Goal: Transaction & Acquisition: Purchase product/service

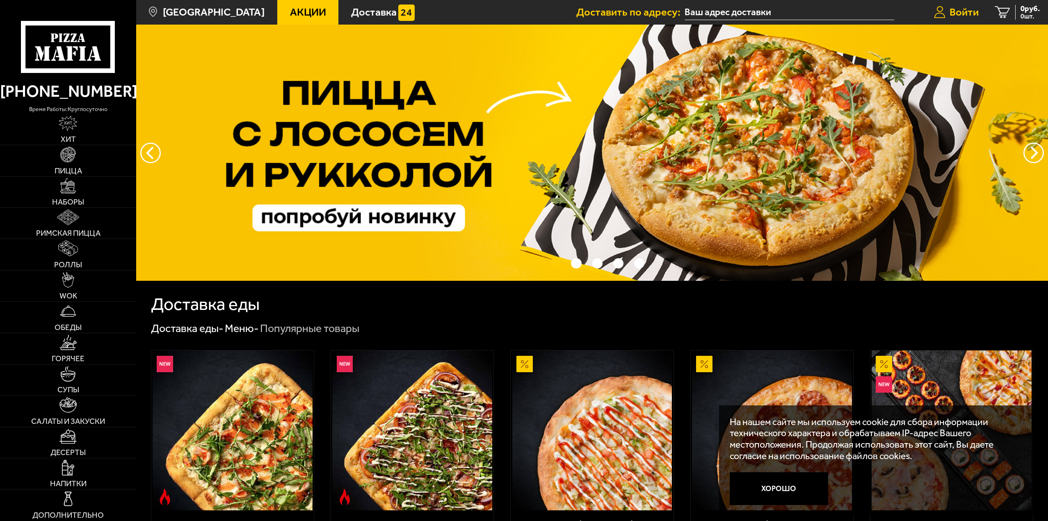
click at [969, 12] on span "Войти" at bounding box center [964, 12] width 29 height 11
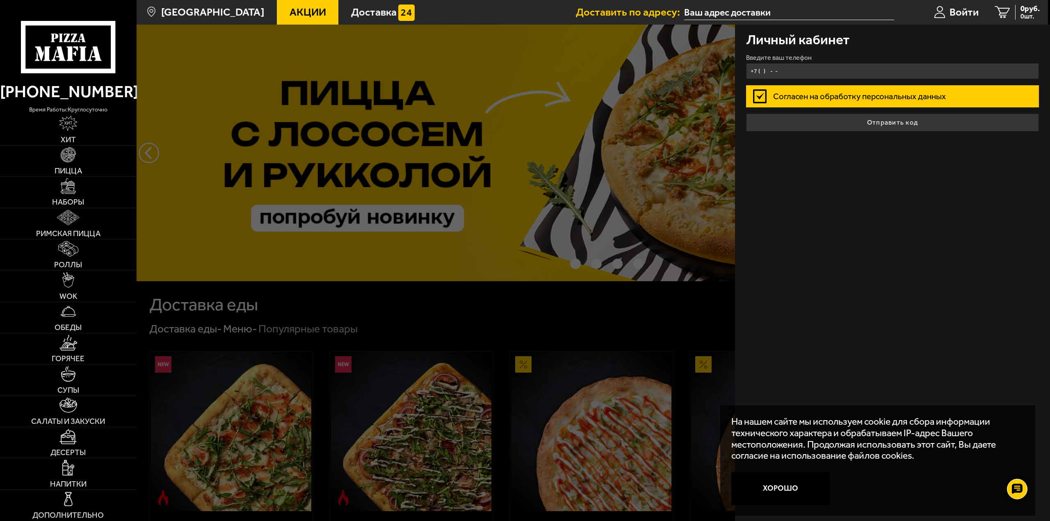
click at [895, 74] on input "+7 ( ) - -" at bounding box center [892, 71] width 293 height 16
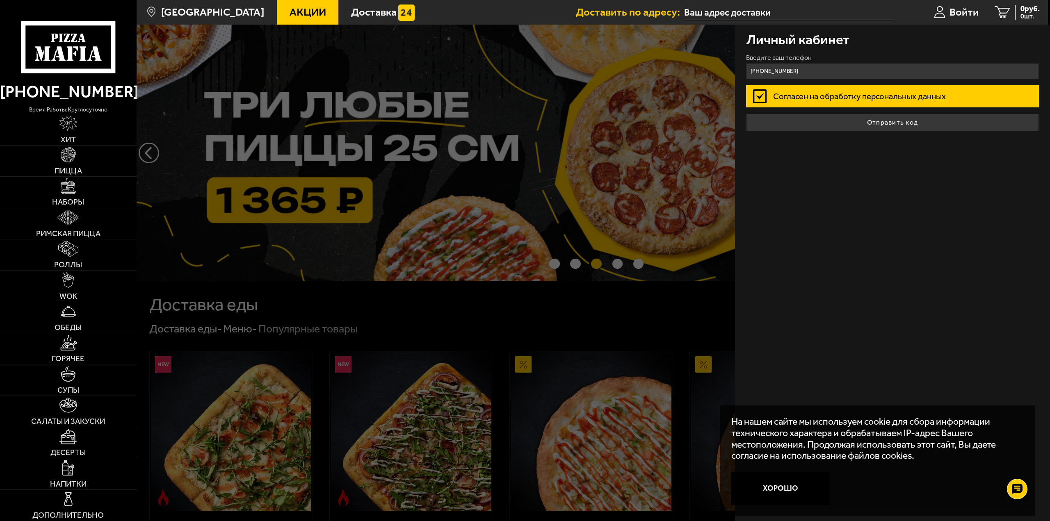
type input "+7 (995) 625-24-81"
click at [766, 99] on label "Согласен на обработку персональных данных" at bounding box center [892, 96] width 293 height 22
click at [0, 0] on input "Согласен на обработку персональных данных" at bounding box center [0, 0] width 0 height 0
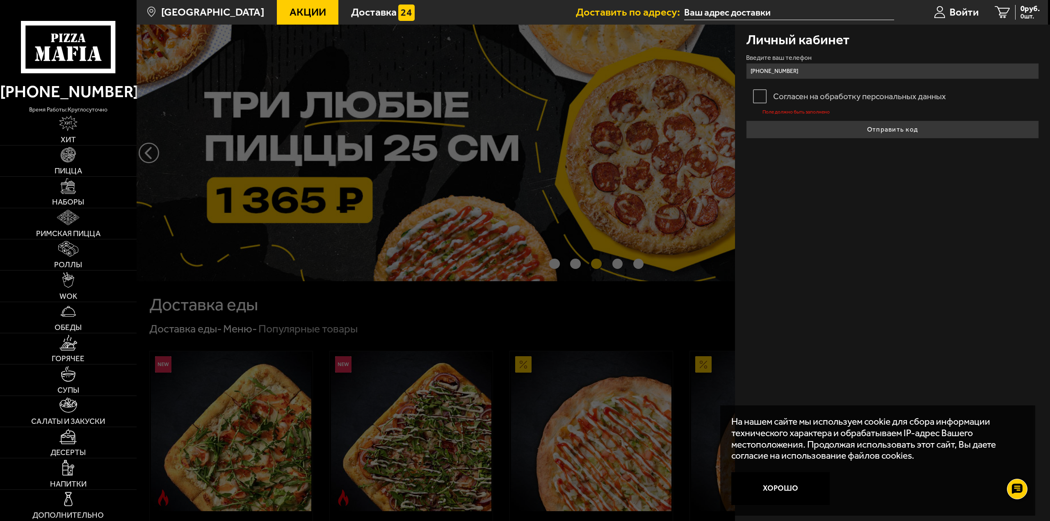
click at [755, 94] on label "Согласен на обработку персональных данных" at bounding box center [892, 96] width 293 height 22
click at [0, 0] on input "Согласен на обработку персональных данных" at bounding box center [0, 0] width 0 height 0
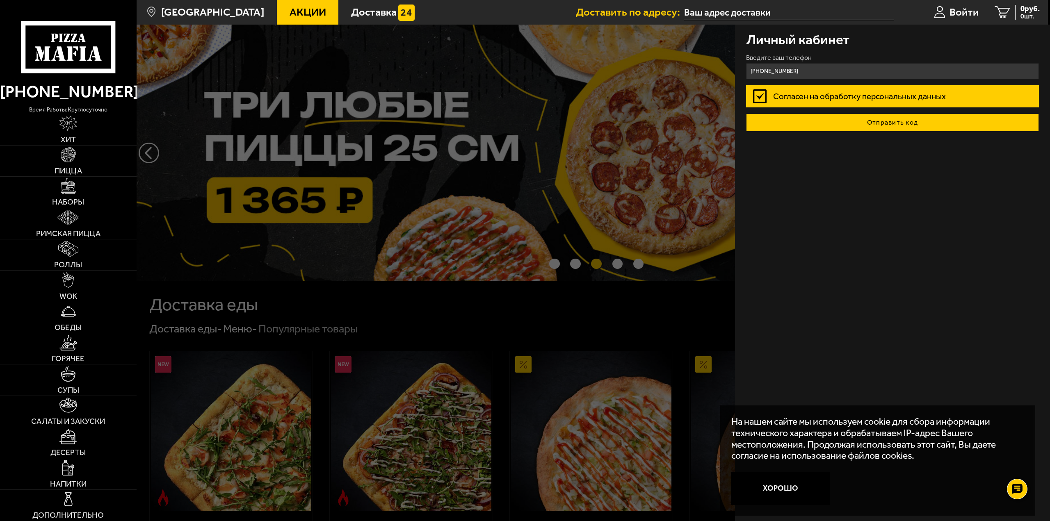
click at [827, 116] on button "Отправить код" at bounding box center [892, 123] width 293 height 18
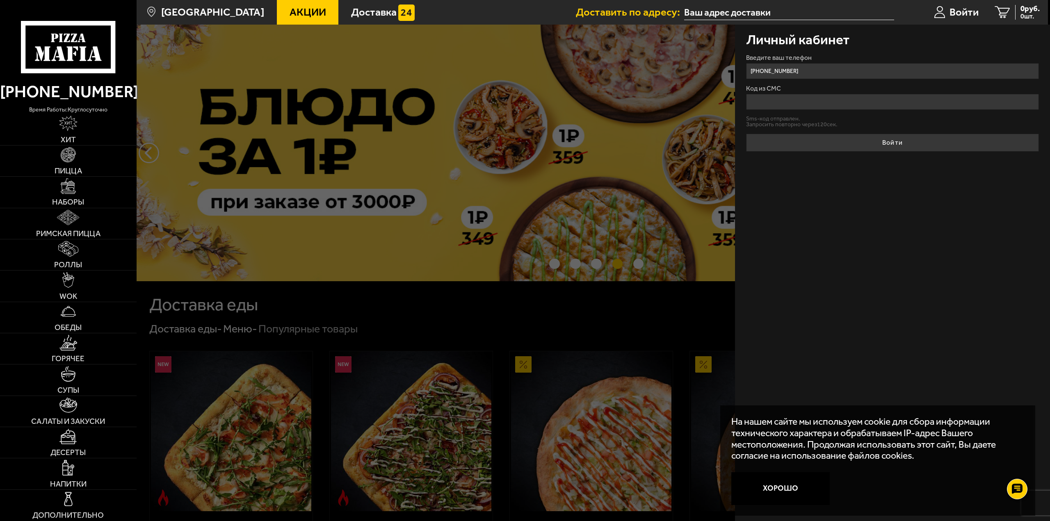
click at [815, 107] on input "Код из СМС" at bounding box center [892, 102] width 293 height 16
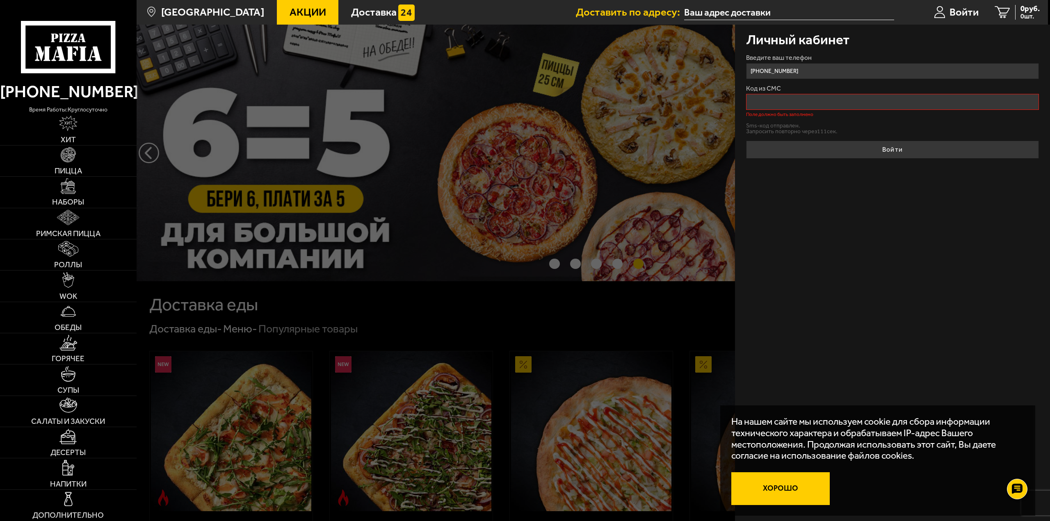
click at [776, 489] on button "Хорошо" at bounding box center [780, 489] width 98 height 33
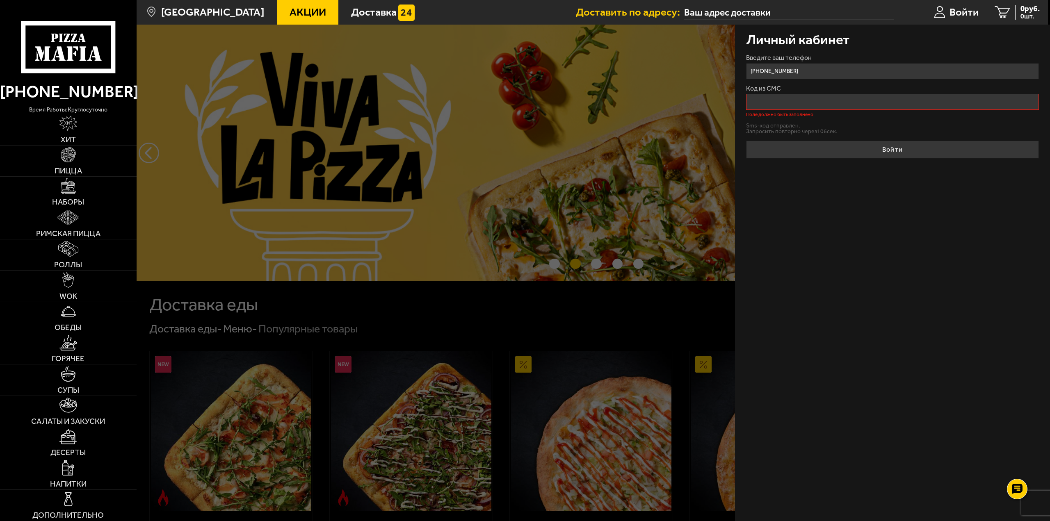
click at [792, 96] on input "Код из СМС" at bounding box center [892, 102] width 293 height 16
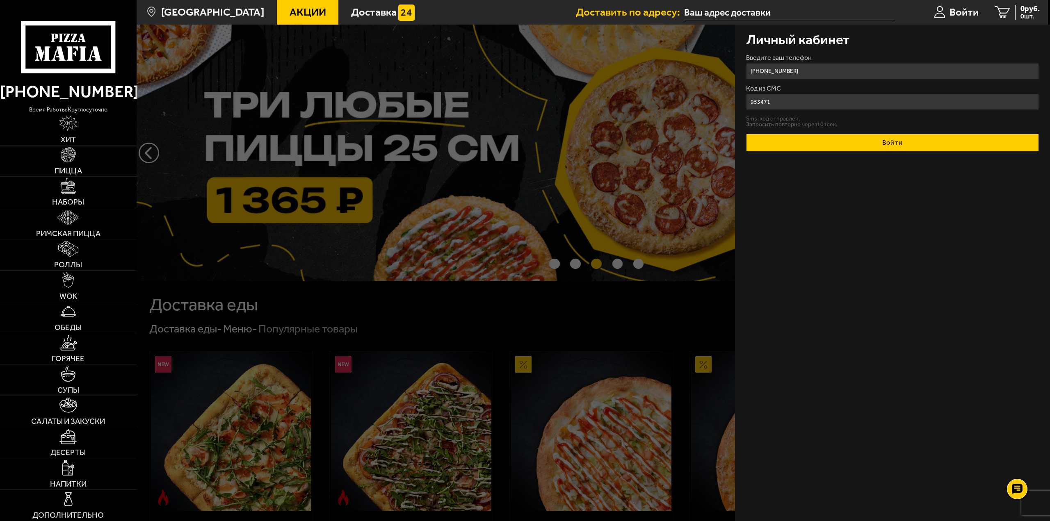
type input "953471"
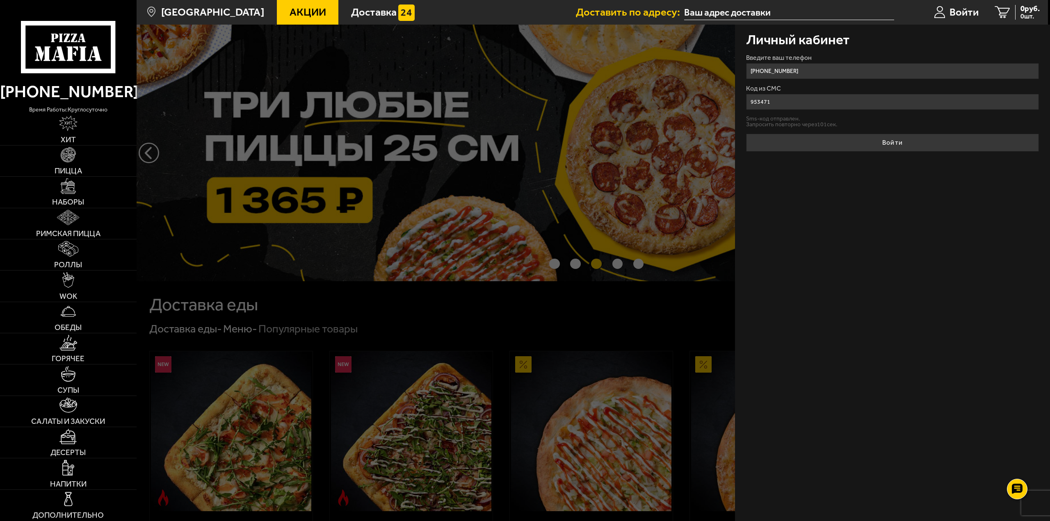
click at [874, 145] on button "Войти" at bounding box center [892, 143] width 293 height 18
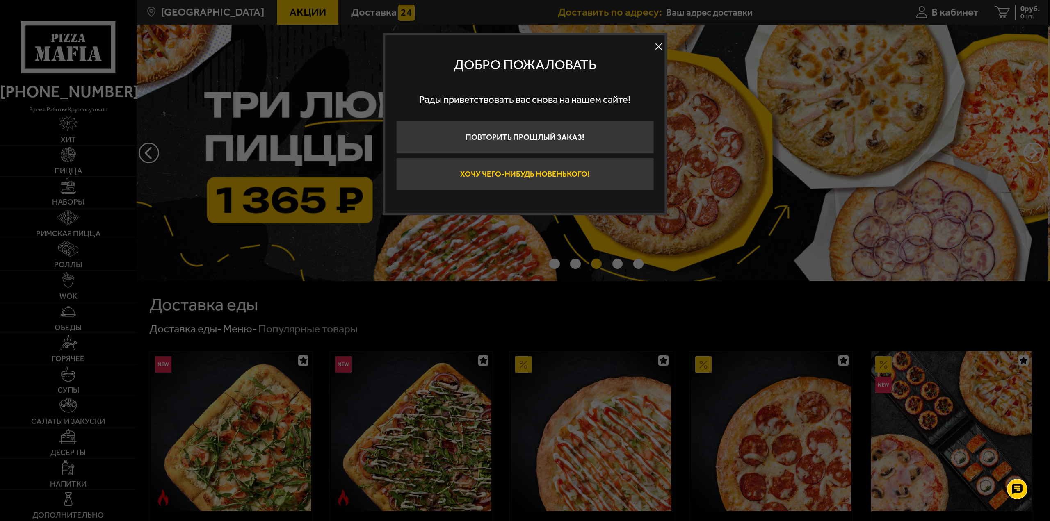
click at [602, 176] on button "Хочу чего-нибудь новенького!" at bounding box center [525, 174] width 258 height 33
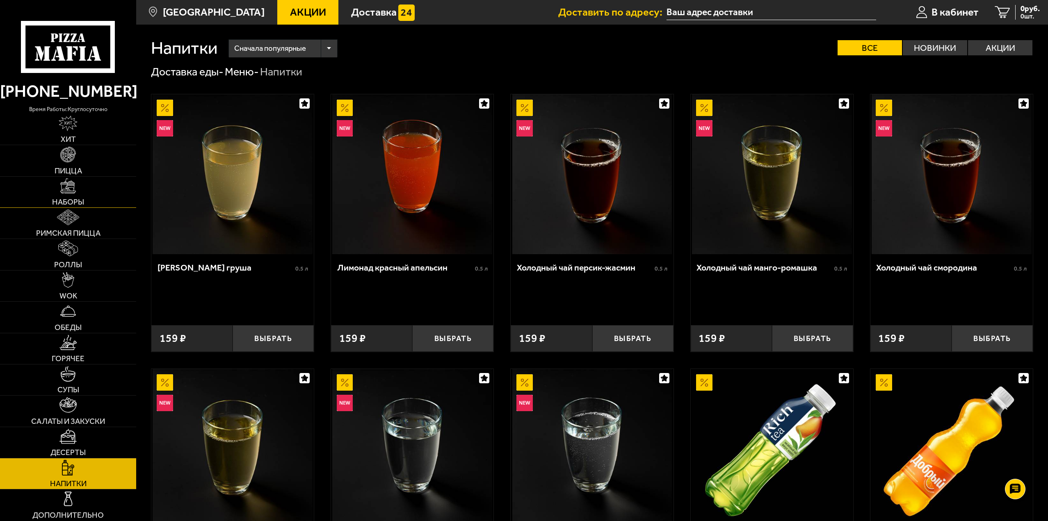
click at [74, 196] on link "Наборы" at bounding box center [68, 192] width 136 height 31
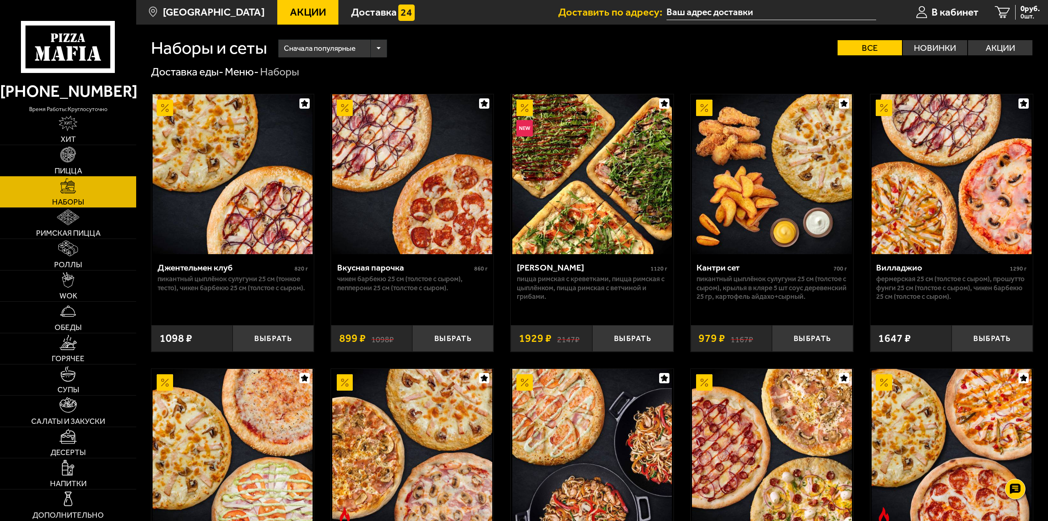
click at [74, 168] on span "Пицца" at bounding box center [68, 171] width 27 height 8
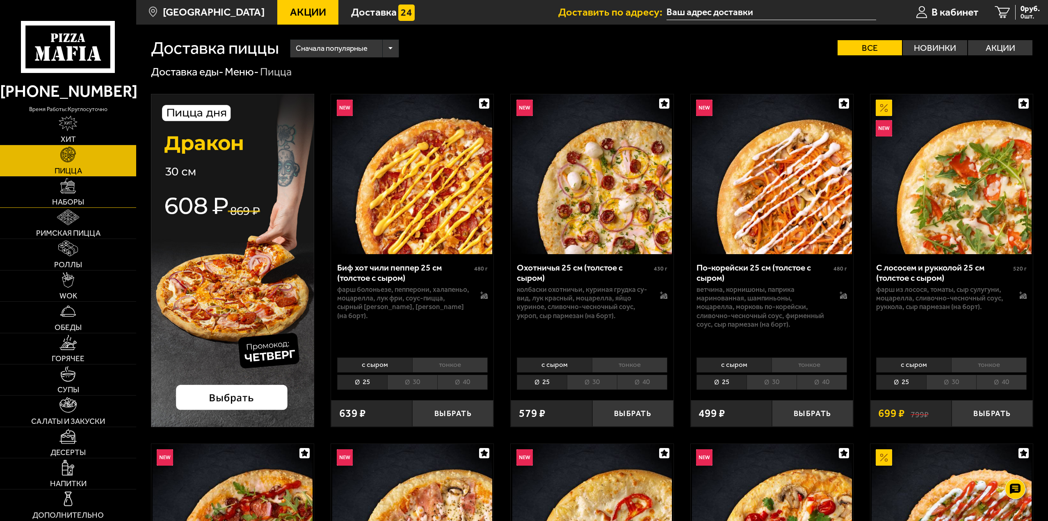
click at [74, 190] on img at bounding box center [68, 186] width 16 height 16
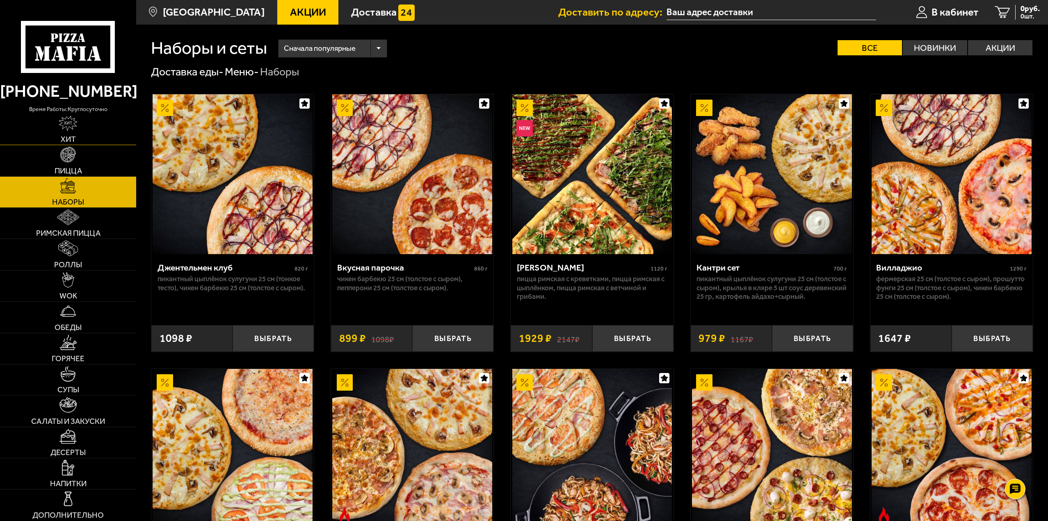
click at [79, 134] on link "Хит" at bounding box center [68, 129] width 136 height 31
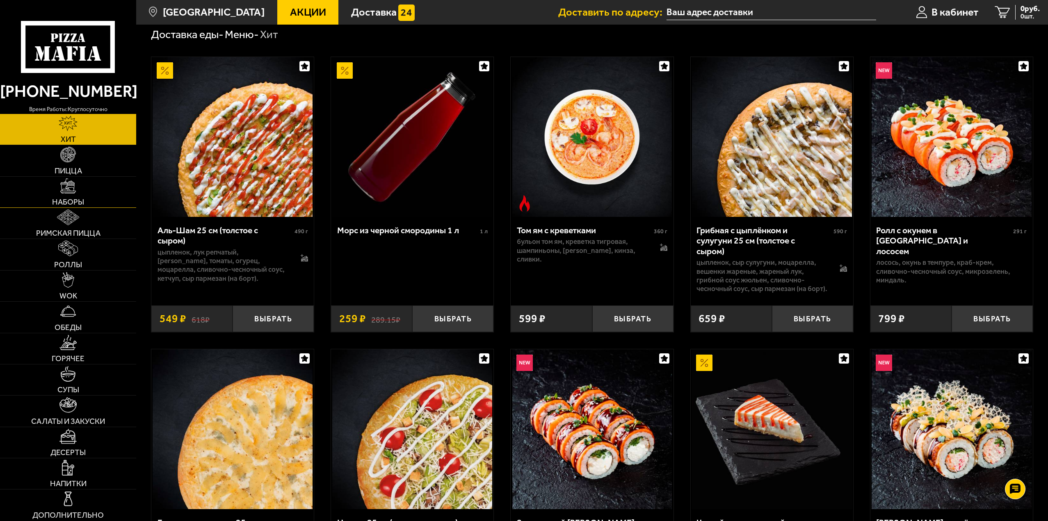
scroll to position [41, 0]
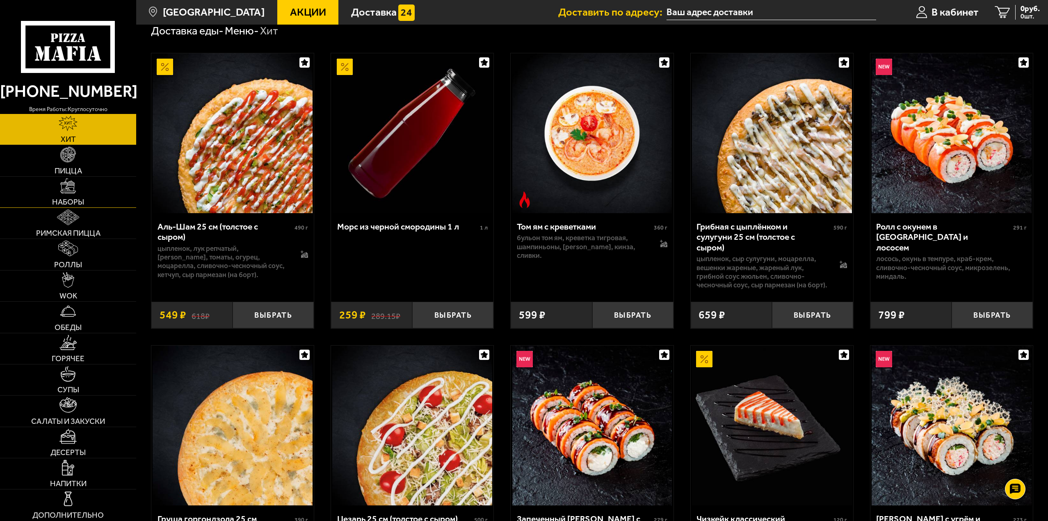
click at [82, 193] on link "Наборы" at bounding box center [68, 192] width 136 height 31
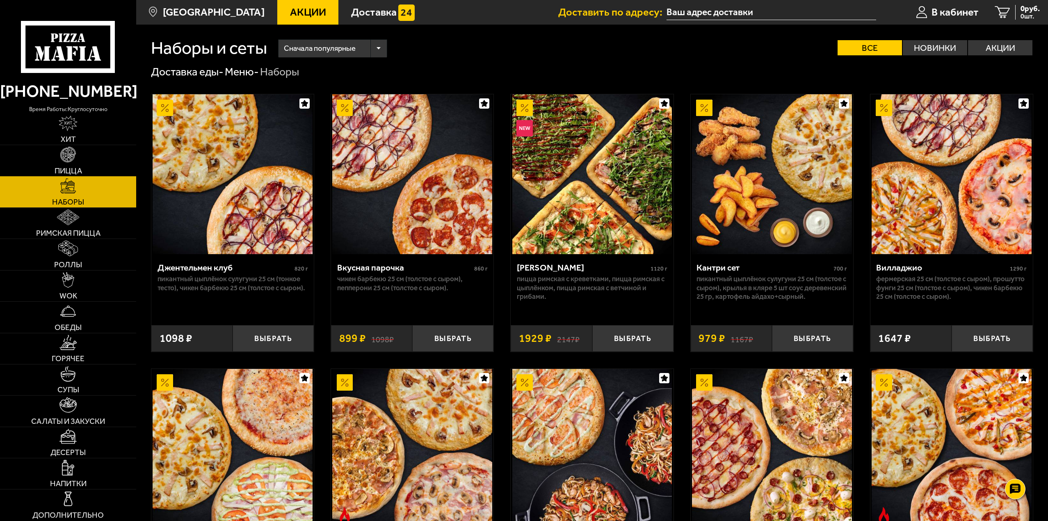
click at [78, 166] on link "Пицца" at bounding box center [68, 160] width 136 height 31
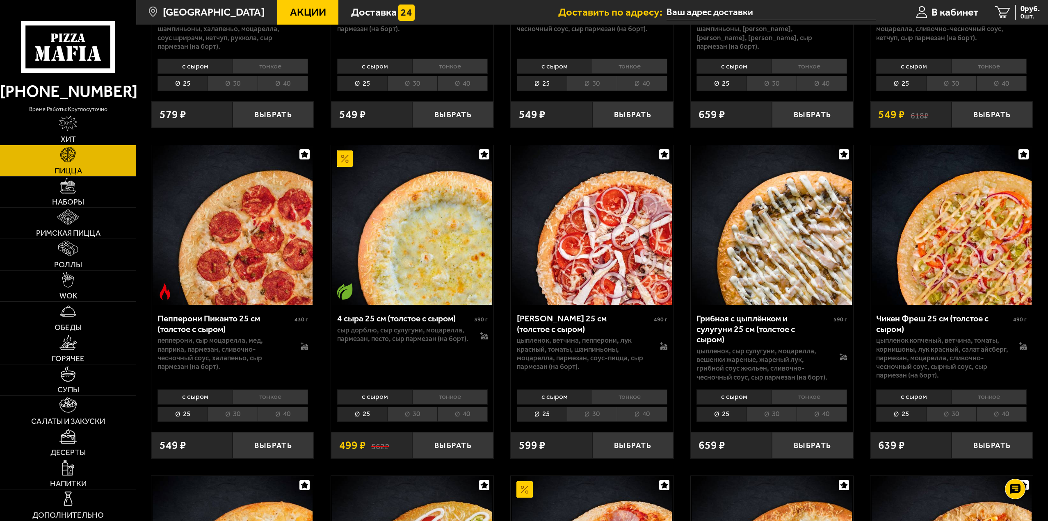
scroll to position [656, 0]
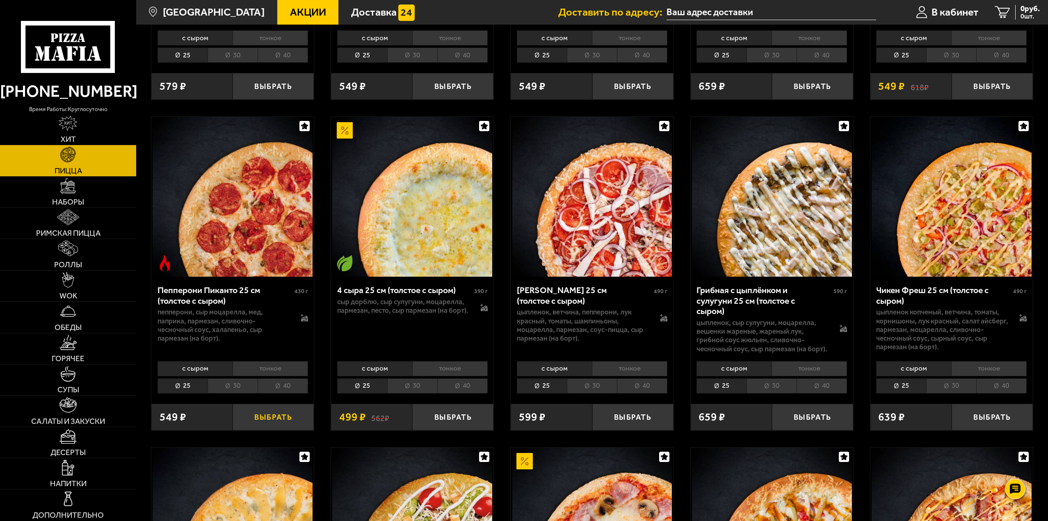
click at [274, 417] on button "Выбрать" at bounding box center [273, 417] width 81 height 27
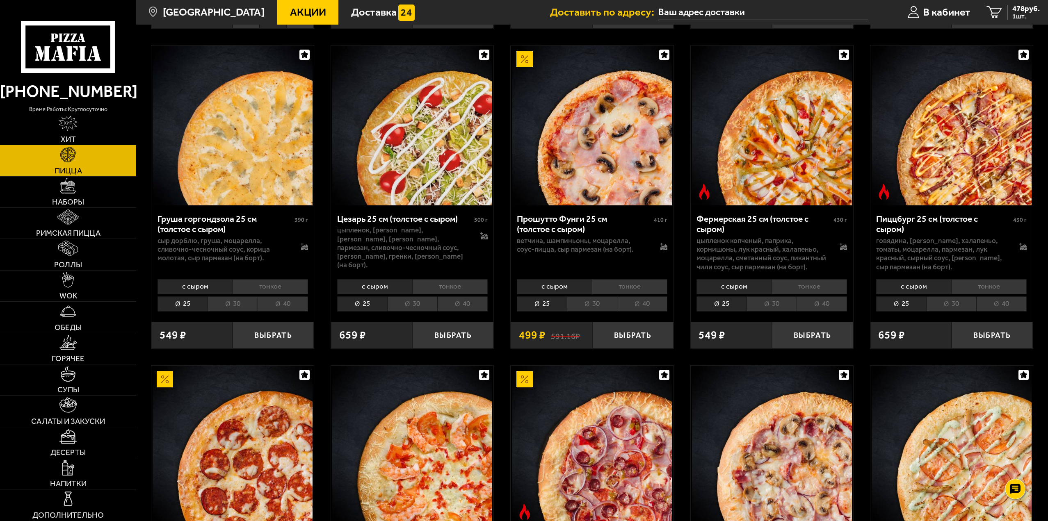
scroll to position [1107, 0]
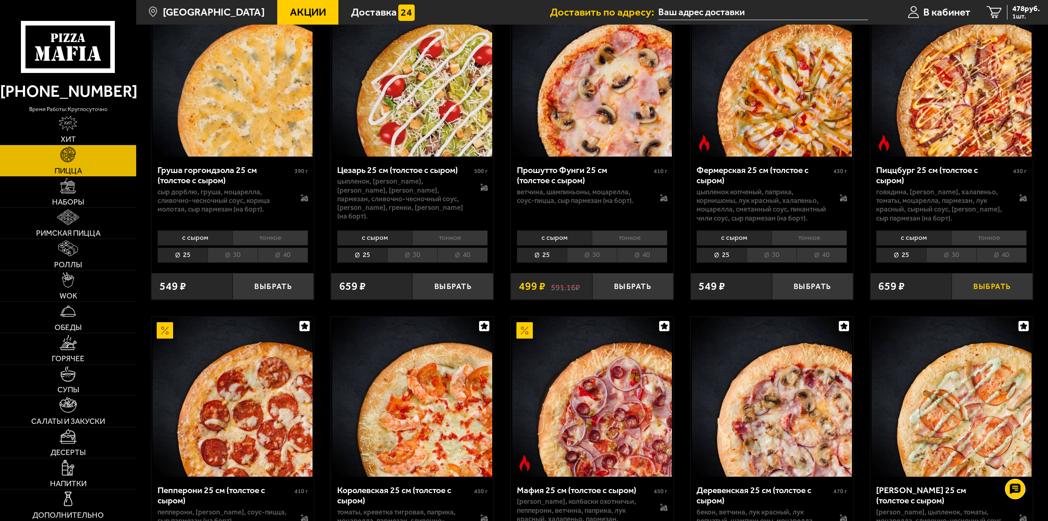
drag, startPoint x: 982, startPoint y: 290, endPoint x: 978, endPoint y: 286, distance: 4.9
click at [982, 289] on button "Выбрать" at bounding box center [992, 286] width 81 height 27
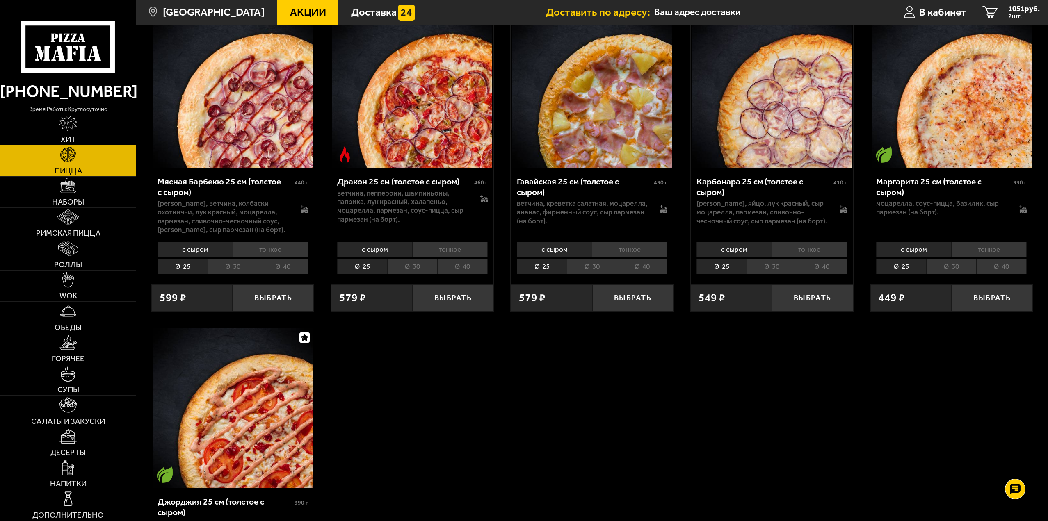
scroll to position [2051, 0]
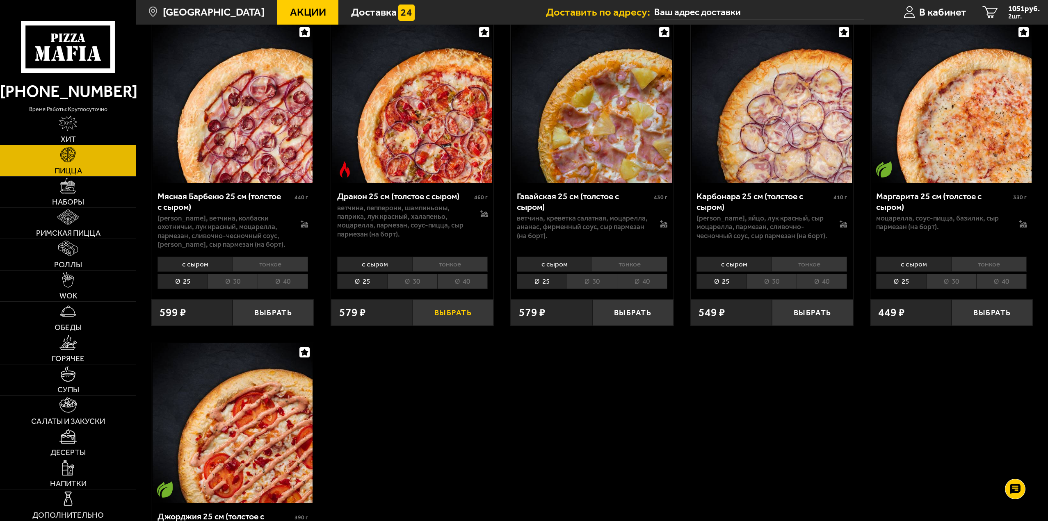
click at [455, 314] on button "Выбрать" at bounding box center [452, 312] width 81 height 27
click at [1012, 7] on span "1365 руб." at bounding box center [1024, 9] width 32 height 8
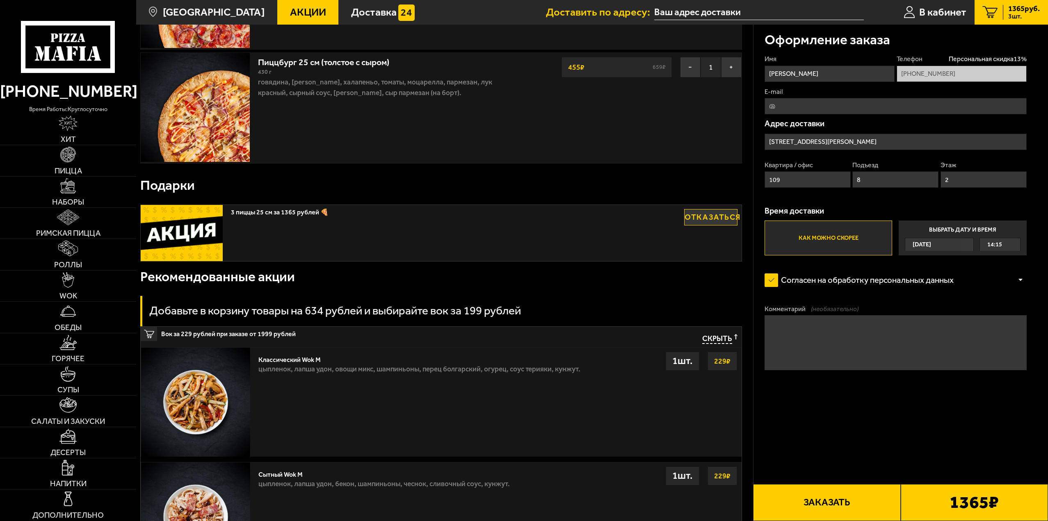
scroll to position [287, 0]
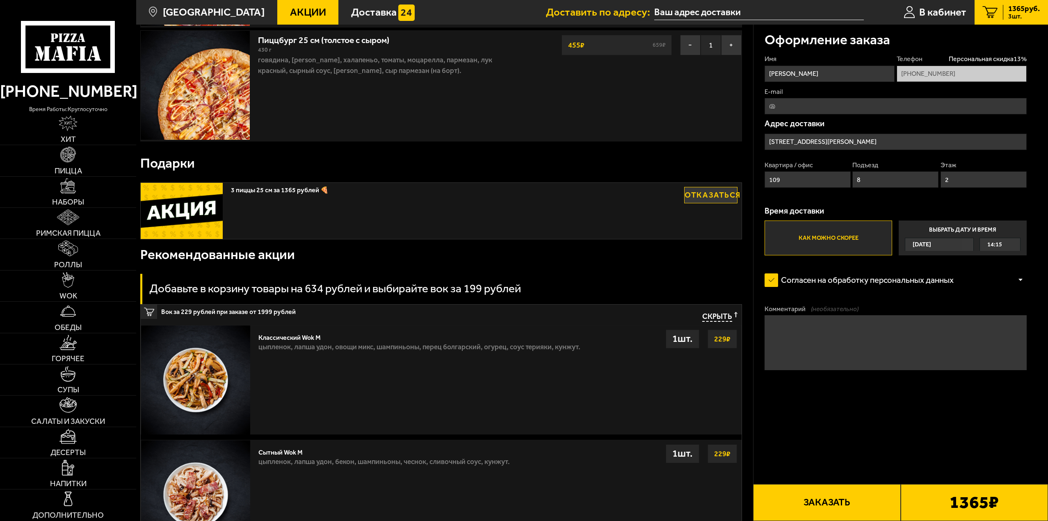
click at [808, 111] on input "E-mail" at bounding box center [896, 106] width 262 height 16
type input "[EMAIL_ADDRESS][DOMAIN_NAME]"
click at [1022, 279] on div at bounding box center [1020, 280] width 12 height 6
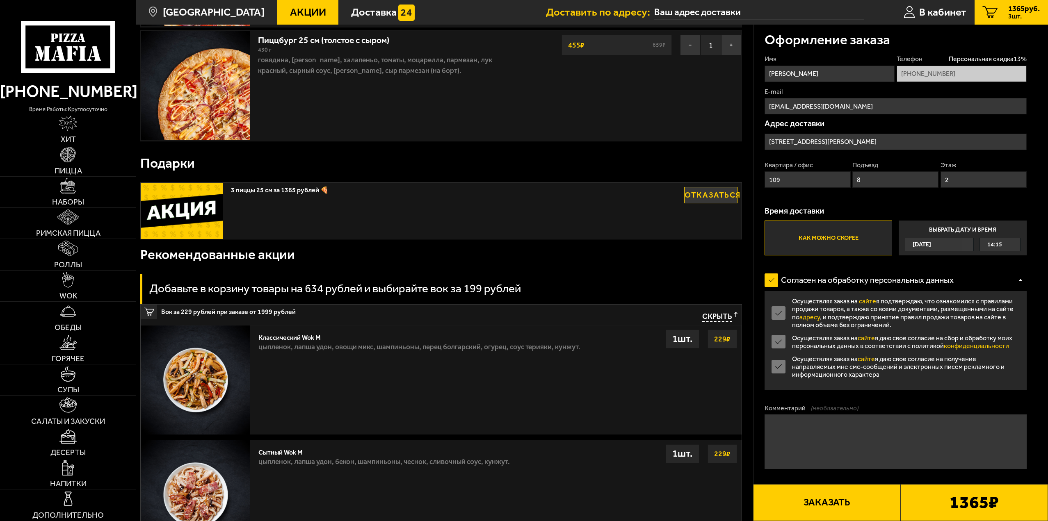
click at [785, 316] on label "Осуществляя заказ на сайте я подтверждаю, что ознакомился с правилами продажи т…" at bounding box center [896, 313] width 262 height 32
click at [0, 0] on input "Осуществляя заказ на сайте я подтверждаю, что ознакомился с правилами продажи т…" at bounding box center [0, 0] width 0 height 0
click at [785, 316] on label "Осуществляя заказ на сайте я подтверждаю, что ознакомился с правилами продажи т…" at bounding box center [896, 313] width 262 height 32
click at [0, 0] on input "Осуществляя заказ на сайте я подтверждаю, что ознакомился с правилами продажи т…" at bounding box center [0, 0] width 0 height 0
click at [780, 367] on label "Осуществляя заказ на сайте я даю свое согласие на получение направляемых мне см…" at bounding box center [896, 366] width 262 height 23
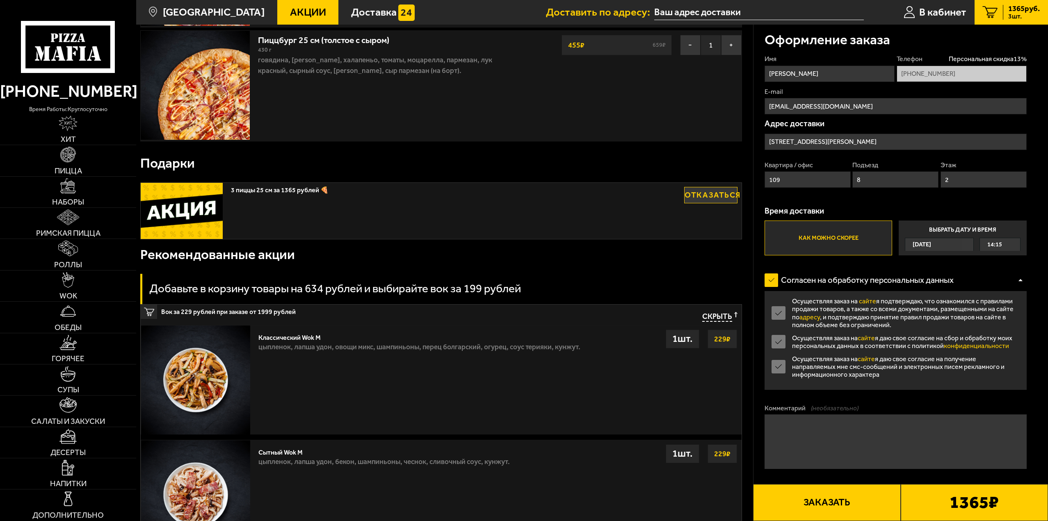
click at [0, 0] on input "Осуществляя заказ на сайте я даю свое согласие на получение направляемых мне см…" at bounding box center [0, 0] width 0 height 0
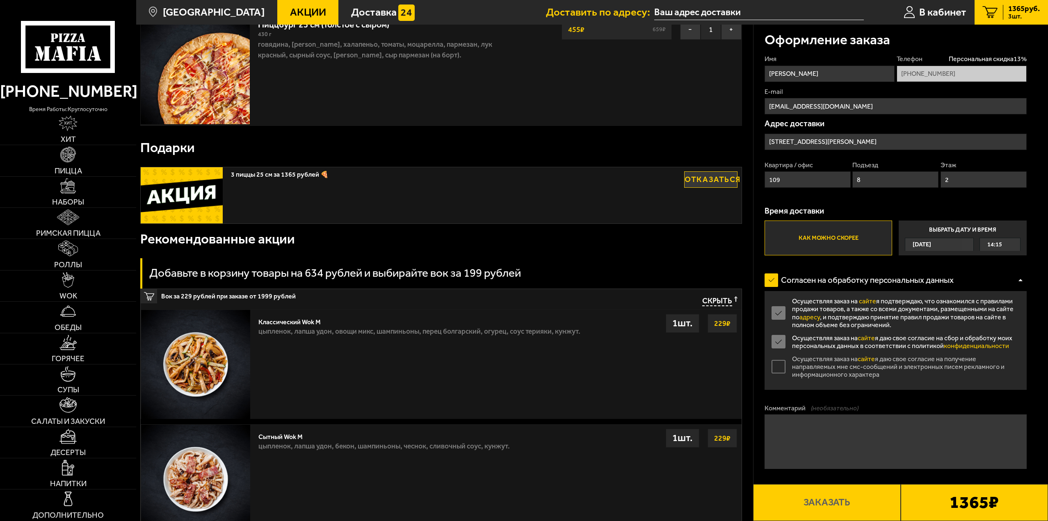
scroll to position [328, 0]
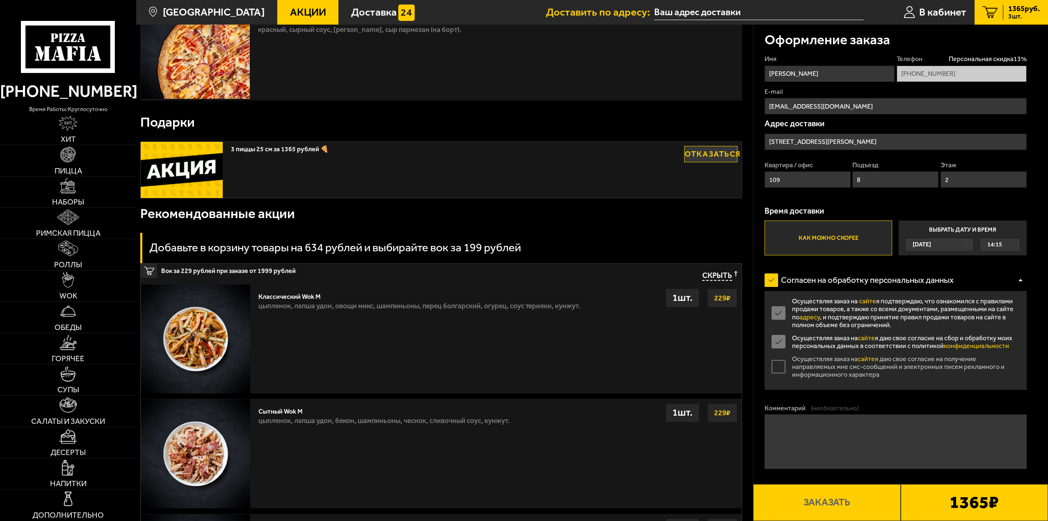
click at [781, 341] on label "Осуществляя заказ на сайте я даю свое согласие на сбор и обработку моих персона…" at bounding box center [896, 342] width 262 height 16
click at [0, 0] on input "Осуществляя заказ на сайте я даю свое согласие на сбор и обработку моих персона…" at bounding box center [0, 0] width 0 height 0
click at [782, 314] on label "Осуществляя заказ на сайте я подтверждаю, что ознакомился с правилами продажи т…" at bounding box center [896, 313] width 262 height 32
click at [0, 0] on input "Осуществляя заказ на сайте я подтверждаю, что ознакомился с правилами продажи т…" at bounding box center [0, 0] width 0 height 0
click at [776, 278] on label "Согласен на обработку персональных данных" at bounding box center [865, 280] width 200 height 22
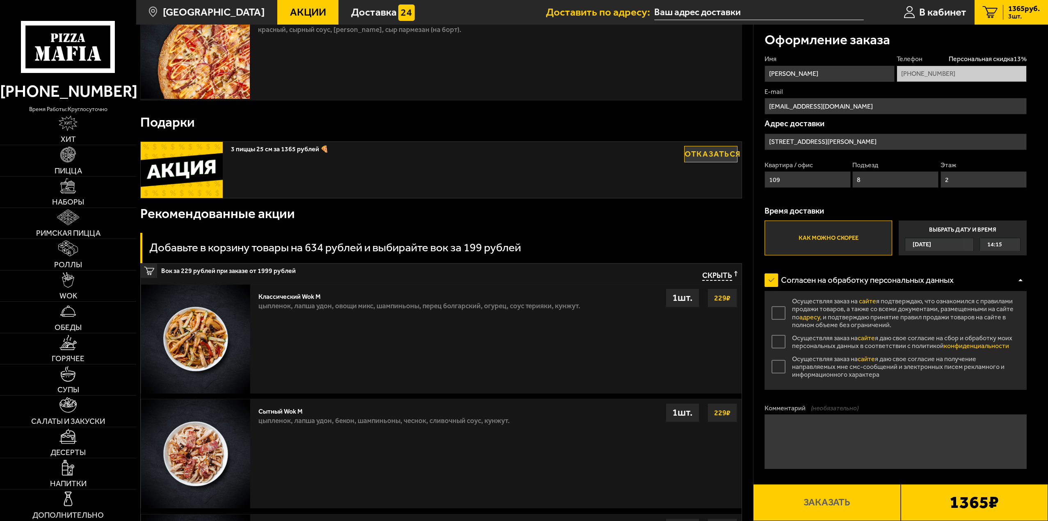
click at [0, 0] on input "Согласен на обработку персональных данных" at bounding box center [0, 0] width 0 height 0
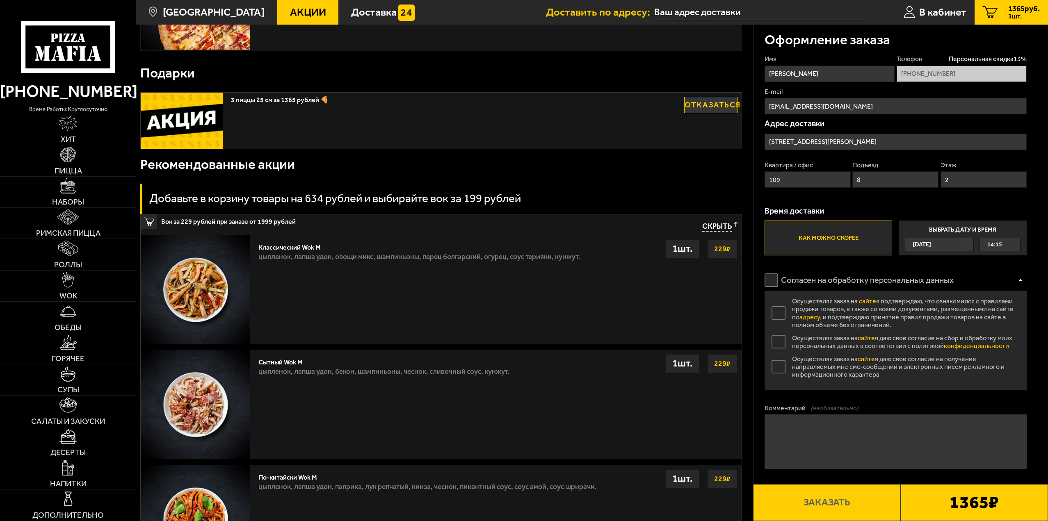
scroll to position [410, 0]
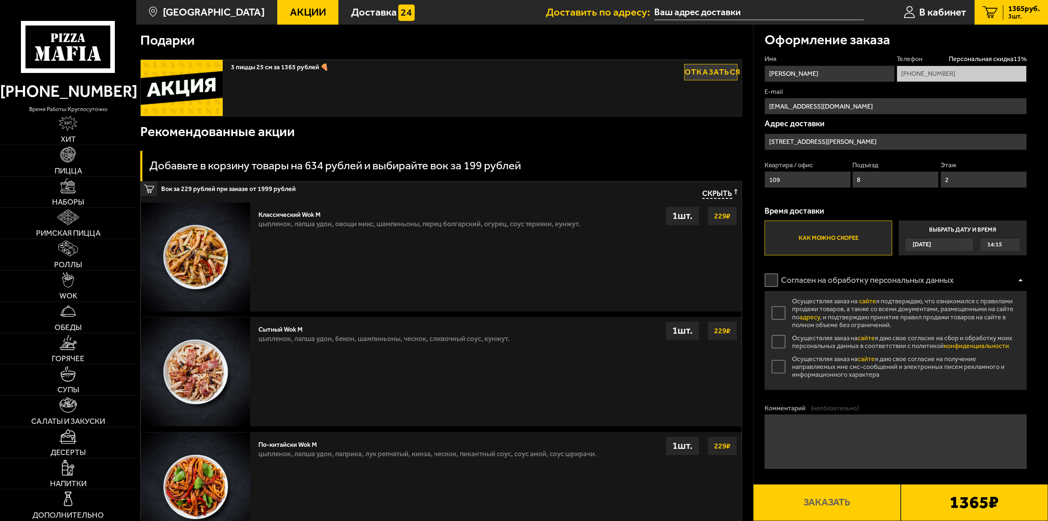
click at [840, 432] on textarea "Комментарий (необязательно)" at bounding box center [896, 442] width 262 height 55
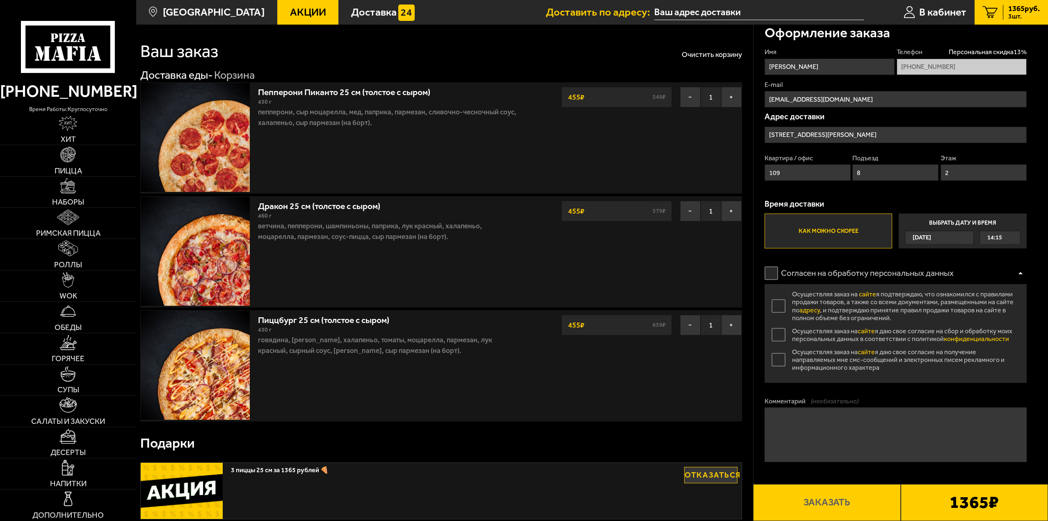
scroll to position [0, 0]
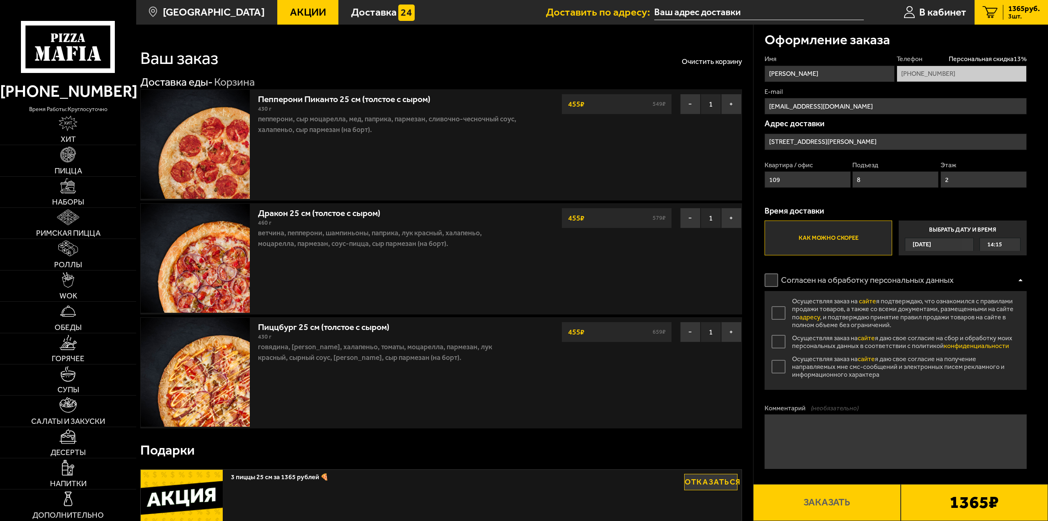
click at [840, 429] on textarea "Комментарий (необязательно)" at bounding box center [896, 442] width 262 height 55
type textarea "д"
click at [861, 426] on textarea "Домофон не работает,позвоните спущусь" at bounding box center [896, 442] width 262 height 55
click at [943, 427] on textarea "Домофон не работает, позвоните спущусь" at bounding box center [896, 442] width 262 height 55
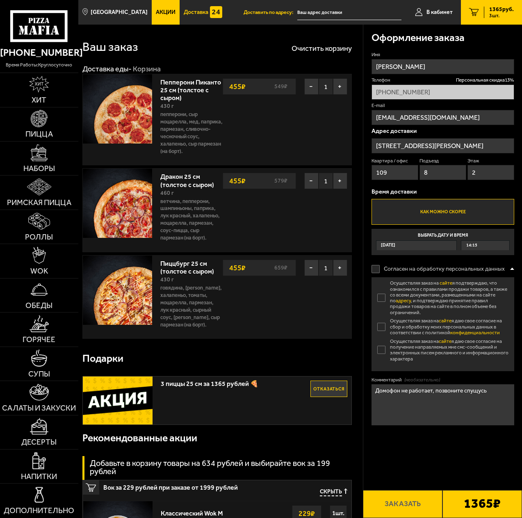
type textarea "Домофон не работает, позвоните спущусь"
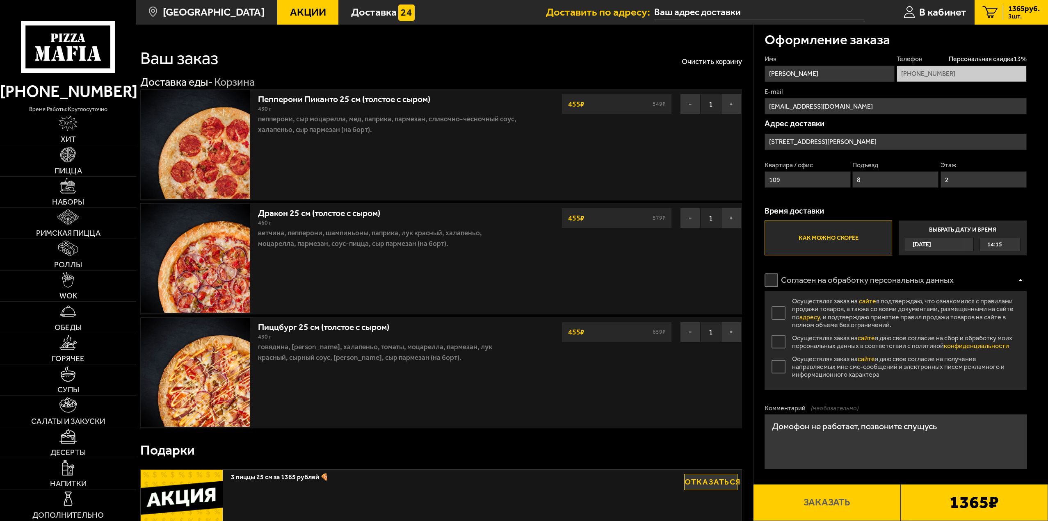
click at [774, 282] on label "Согласен на обработку персональных данных" at bounding box center [865, 280] width 200 height 22
click at [0, 0] on input "Согласен на обработку персональных данных" at bounding box center [0, 0] width 0 height 0
click at [779, 313] on label "Осуществляя заказ на сайте я подтверждаю, что ознакомился с правилами продажи т…" at bounding box center [896, 313] width 262 height 32
click at [0, 0] on input "Осуществляя заказ на сайте я подтверждаю, что ознакомился с правилами продажи т…" at bounding box center [0, 0] width 0 height 0
click at [785, 344] on label "Осуществляя заказ на сайте я даю свое согласие на сбор и обработку моих персона…" at bounding box center [896, 342] width 262 height 16
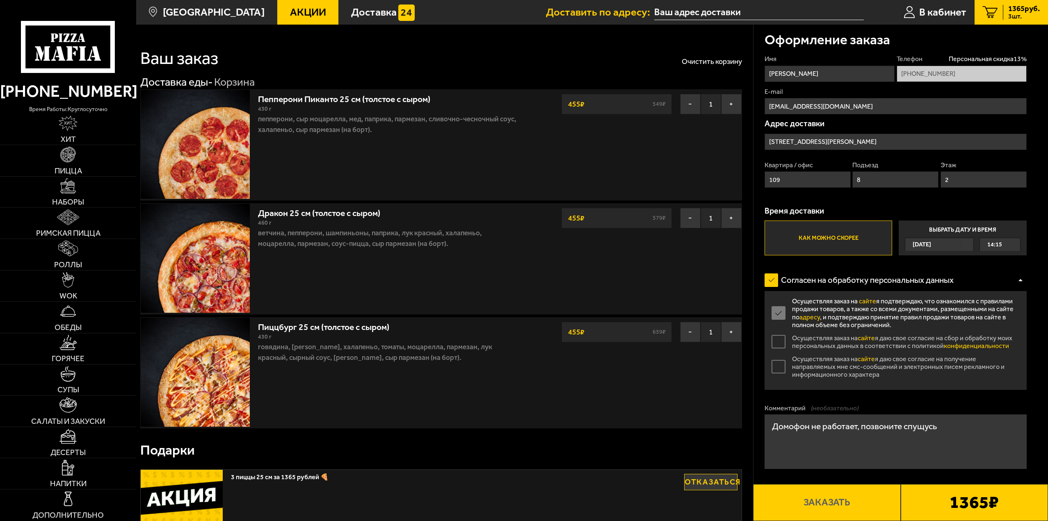
click at [0, 0] on input "Осуществляя заказ на сайте я даю свое согласие на сбор и обработку моих персона…" at bounding box center [0, 0] width 0 height 0
click at [783, 367] on label "Осуществляя заказ на сайте я даю свое согласие на получение направляемых мне см…" at bounding box center [896, 366] width 262 height 23
click at [0, 0] on input "Осуществляя заказ на сайте я даю свое согласие на получение направляемых мне см…" at bounding box center [0, 0] width 0 height 0
click at [1018, 280] on div at bounding box center [1020, 280] width 12 height 6
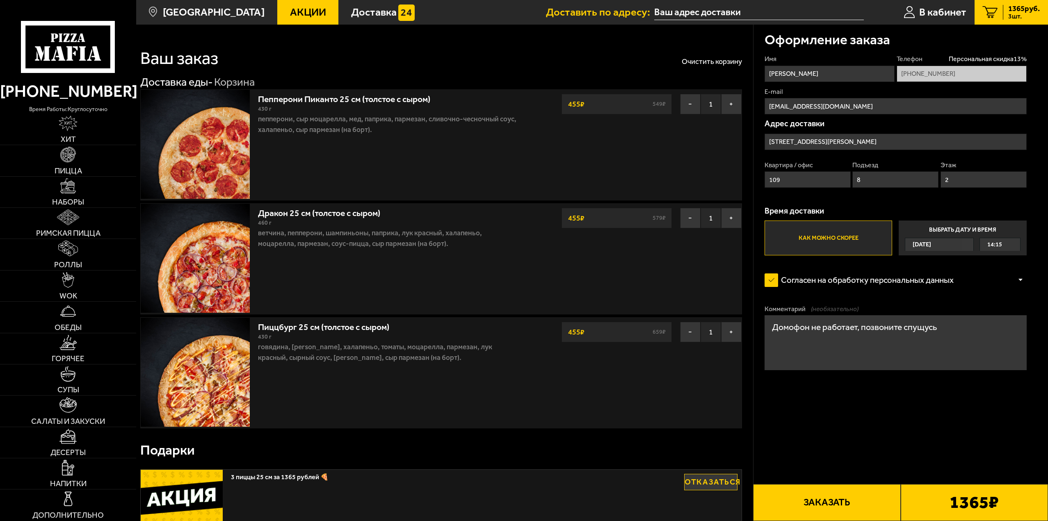
click at [879, 505] on button "Заказать" at bounding box center [826, 502] width 147 height 37
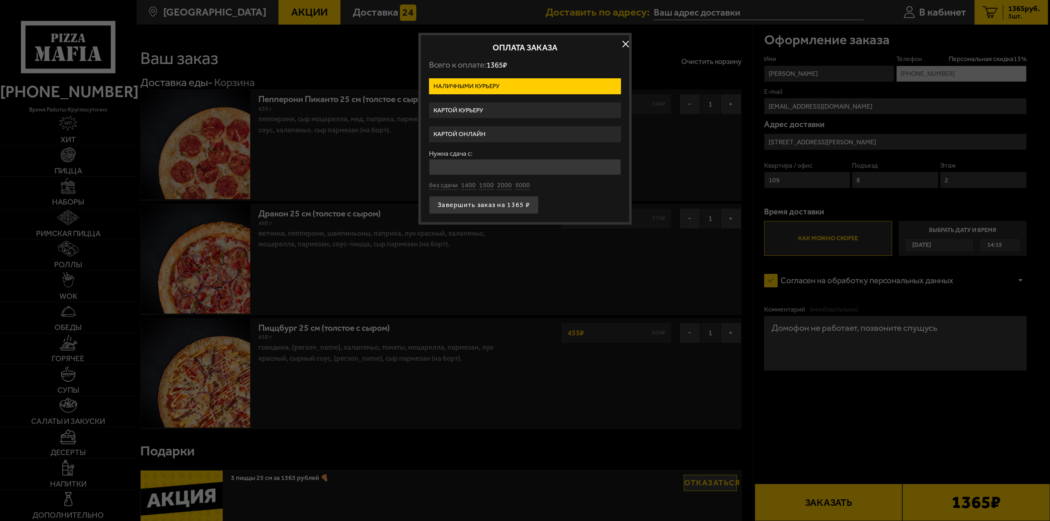
click at [484, 132] on label "Картой онлайн" at bounding box center [525, 134] width 192 height 16
click at [0, 0] on input "Картой онлайн" at bounding box center [0, 0] width 0 height 0
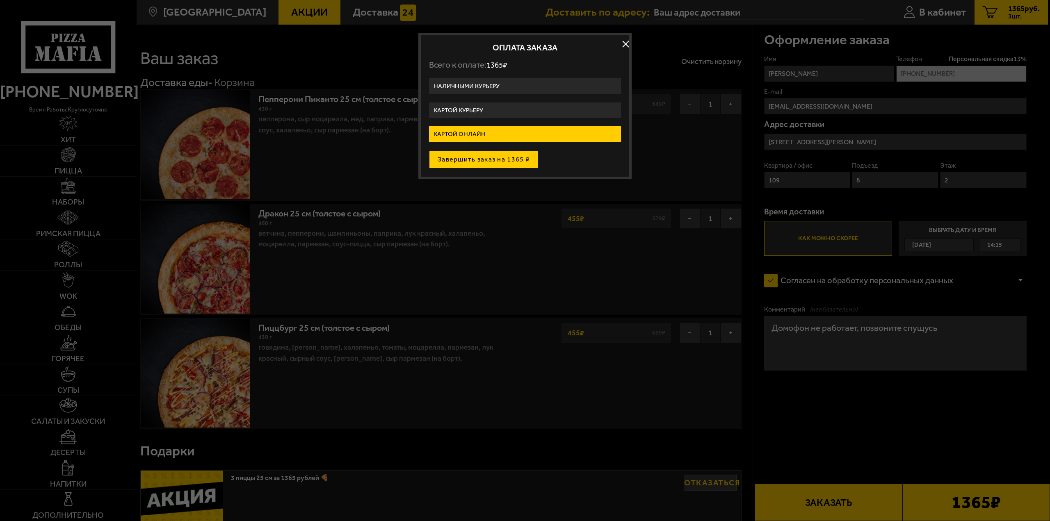
click at [495, 160] on button "Завершить заказ на 1365 ₽" at bounding box center [484, 160] width 110 height 18
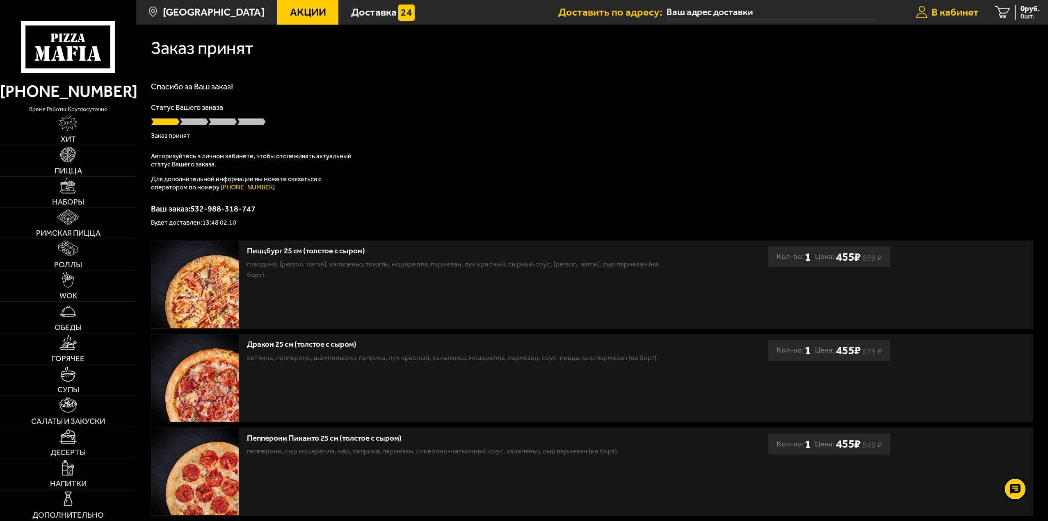
click at [962, 18] on span "В кабинет" at bounding box center [955, 12] width 47 height 11
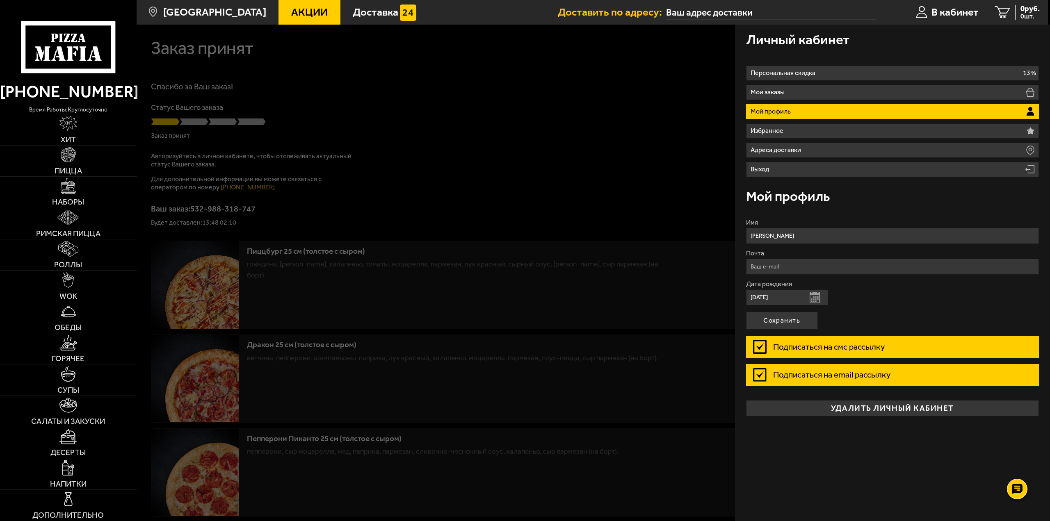
click at [553, 118] on div at bounding box center [662, 285] width 1050 height 521
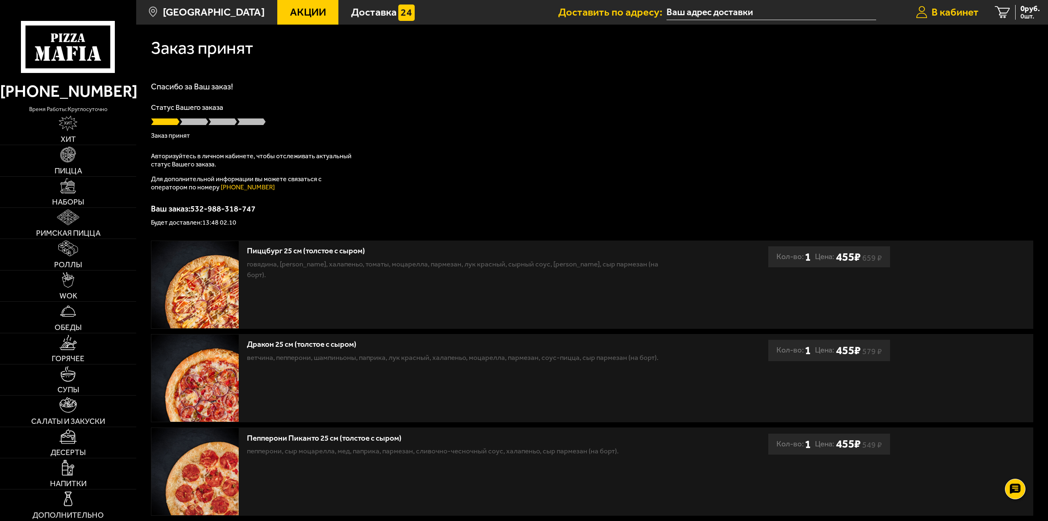
click at [964, 11] on span "В кабинет" at bounding box center [955, 12] width 47 height 11
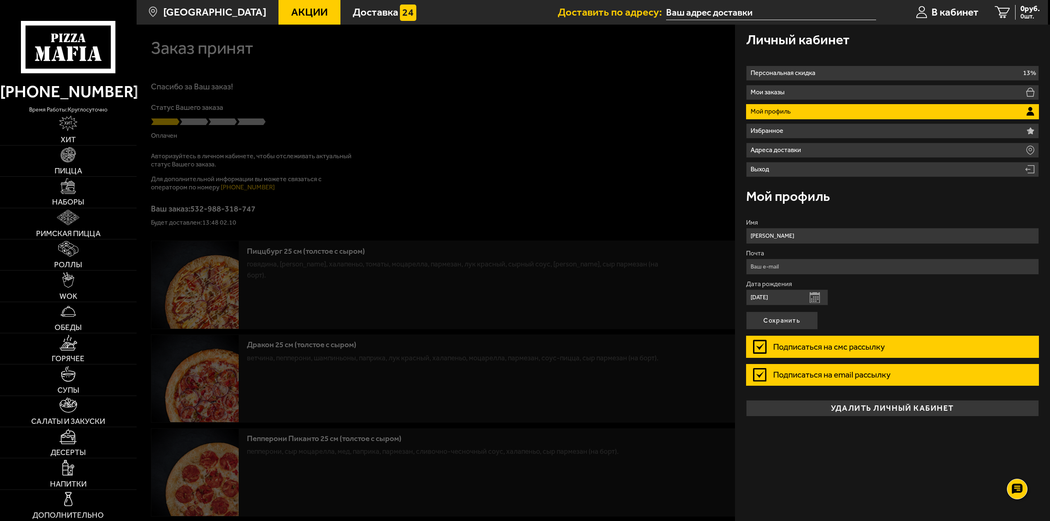
click at [760, 351] on label "Подписаться на смс рассылку" at bounding box center [892, 347] width 293 height 22
click at [0, 0] on input "Подписаться на смс рассылку" at bounding box center [0, 0] width 0 height 0
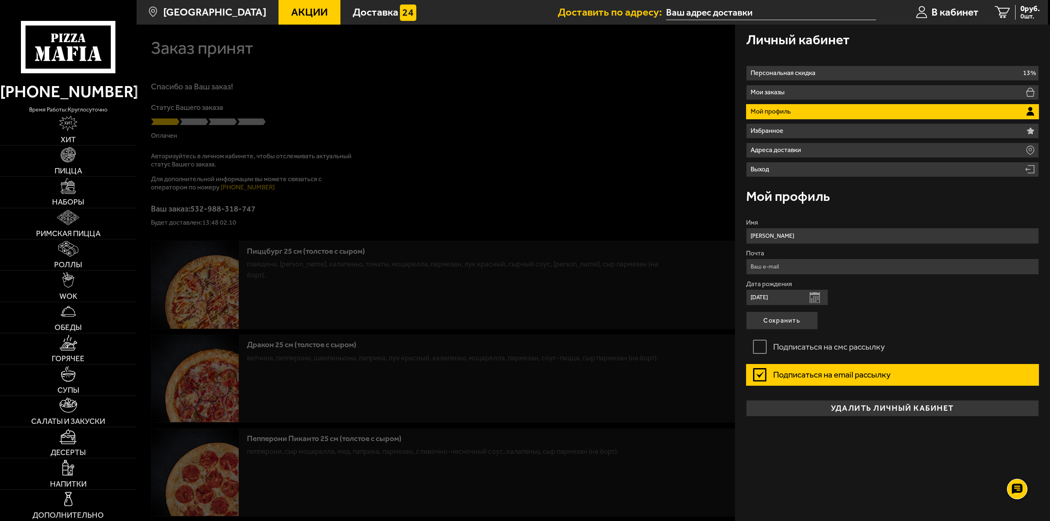
click at [760, 372] on label "Подписаться на email рассылку" at bounding box center [892, 375] width 293 height 22
click at [0, 0] on input "Подписаться на email рассылку" at bounding box center [0, 0] width 0 height 0
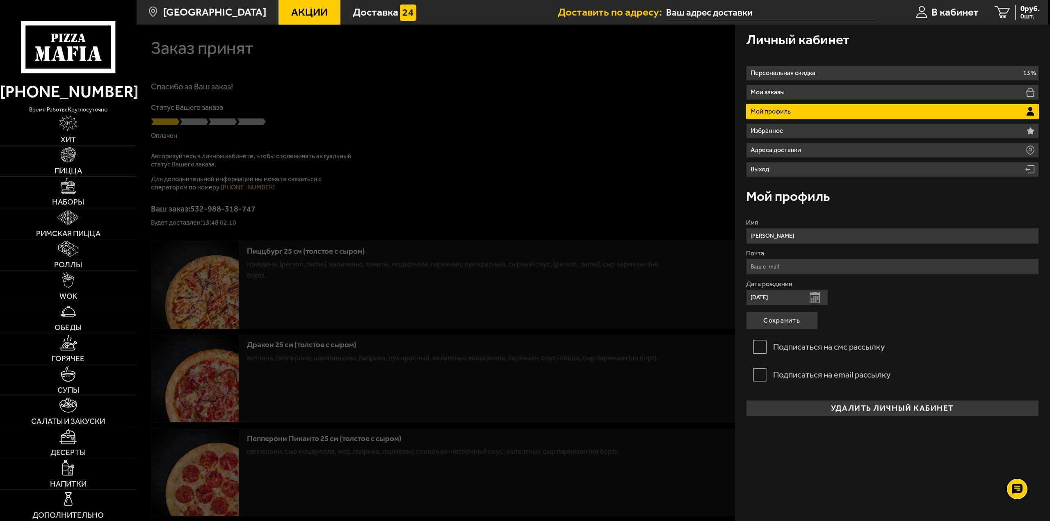
click at [629, 201] on div at bounding box center [662, 285] width 1050 height 521
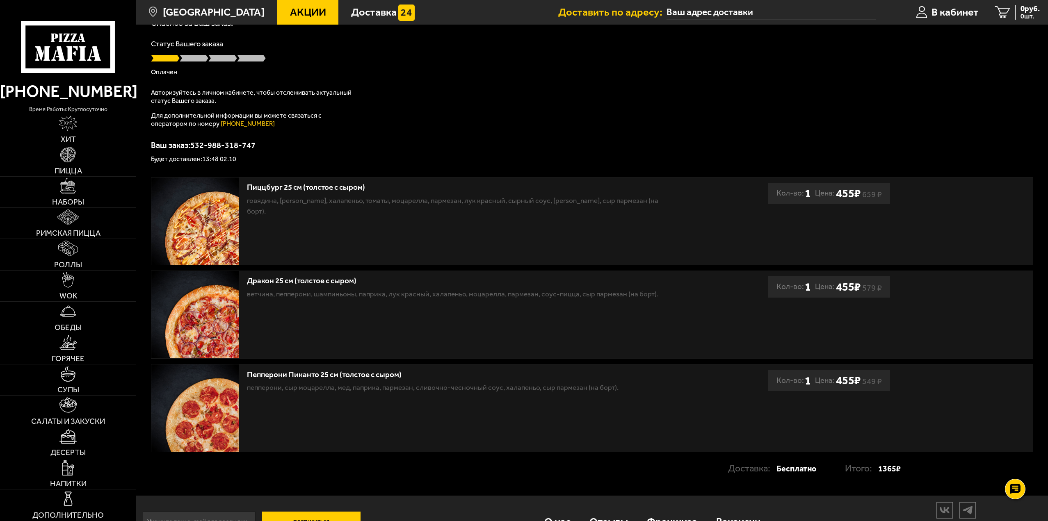
scroll to position [82, 0]
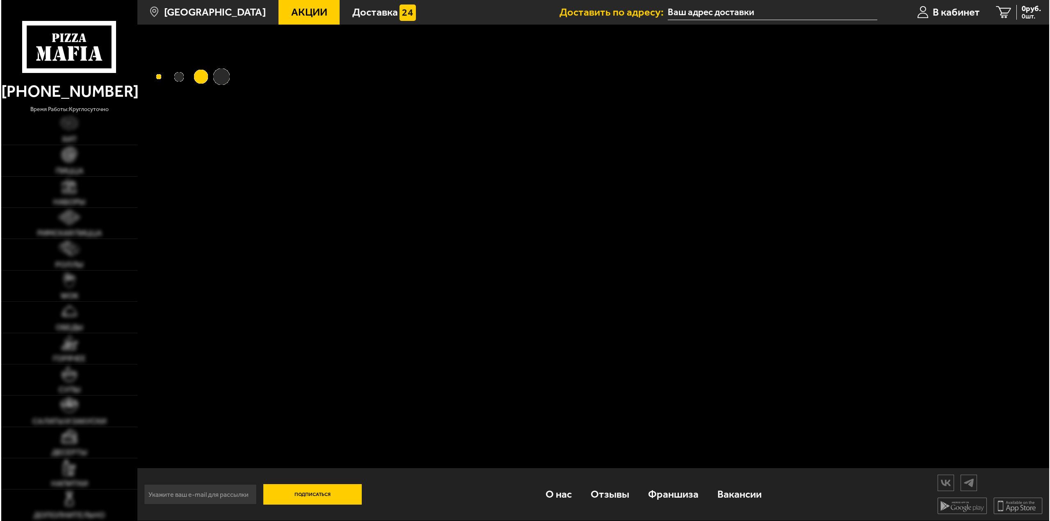
scroll to position [1, 0]
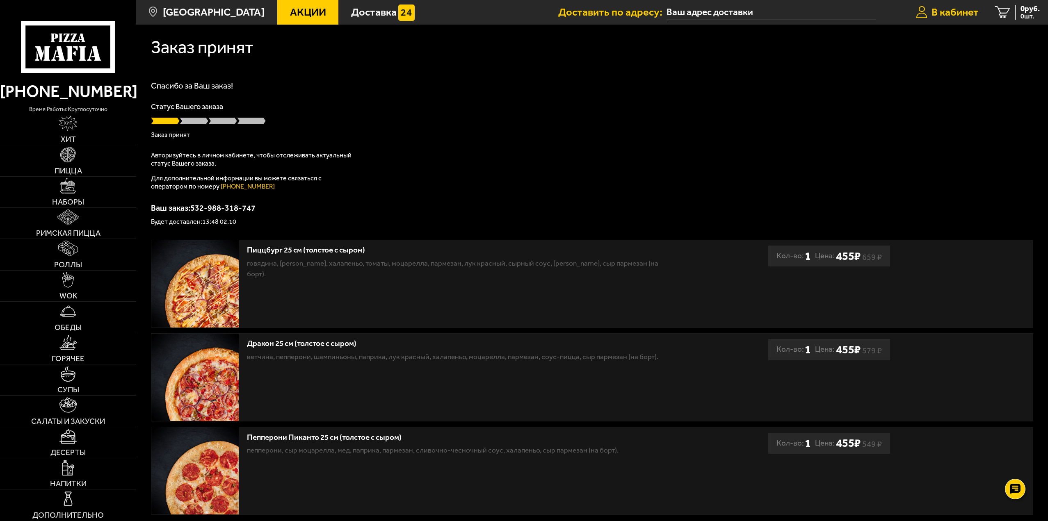
click at [947, 12] on span "В кабинет" at bounding box center [955, 12] width 47 height 11
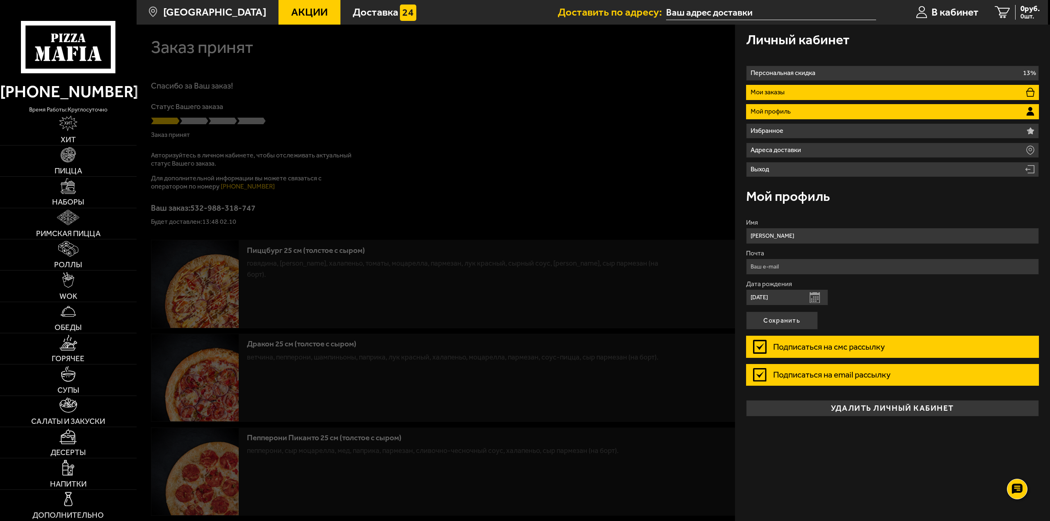
click at [839, 94] on li "Мои заказы" at bounding box center [892, 92] width 293 height 15
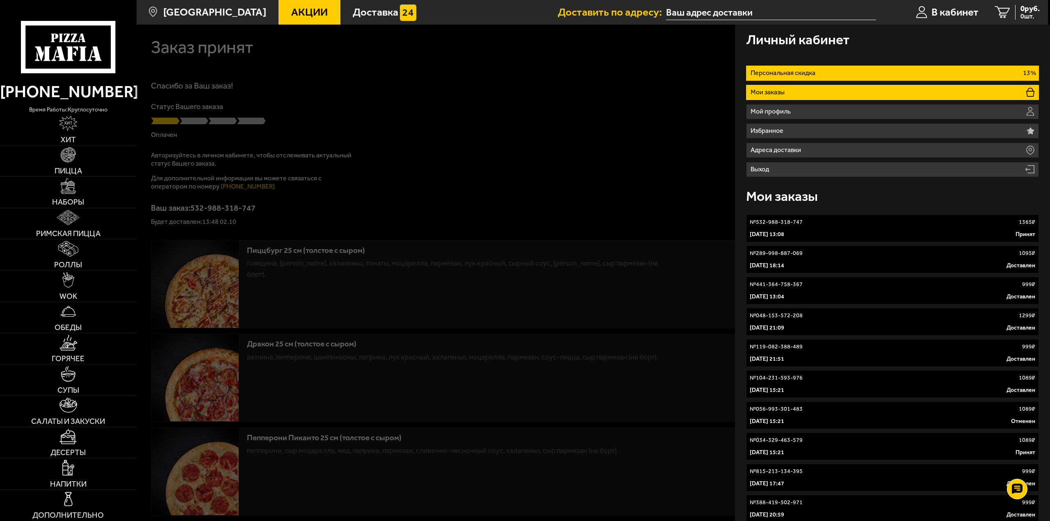
click at [804, 70] on p "Персональная скидка" at bounding box center [785, 73] width 68 height 7
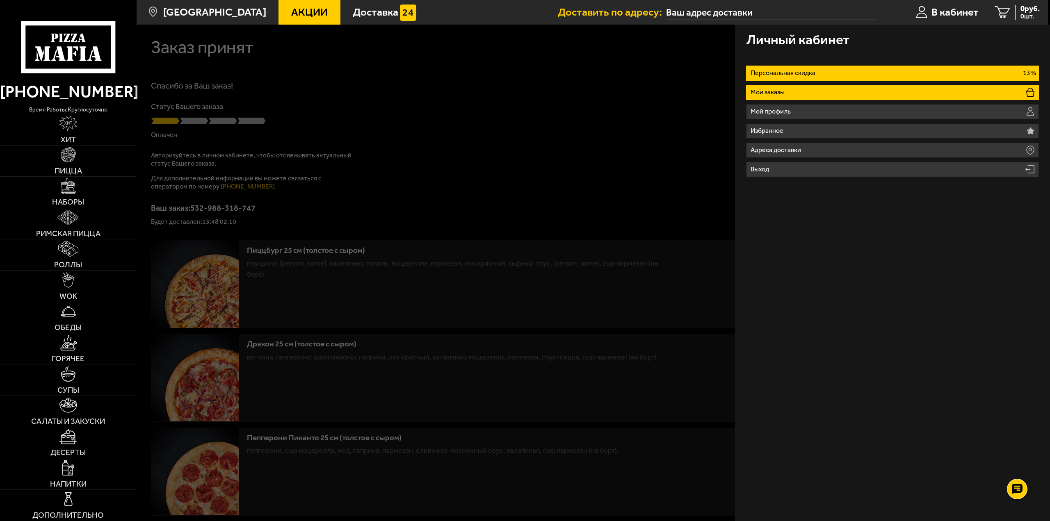
click at [813, 89] on li "Мои заказы" at bounding box center [892, 92] width 293 height 15
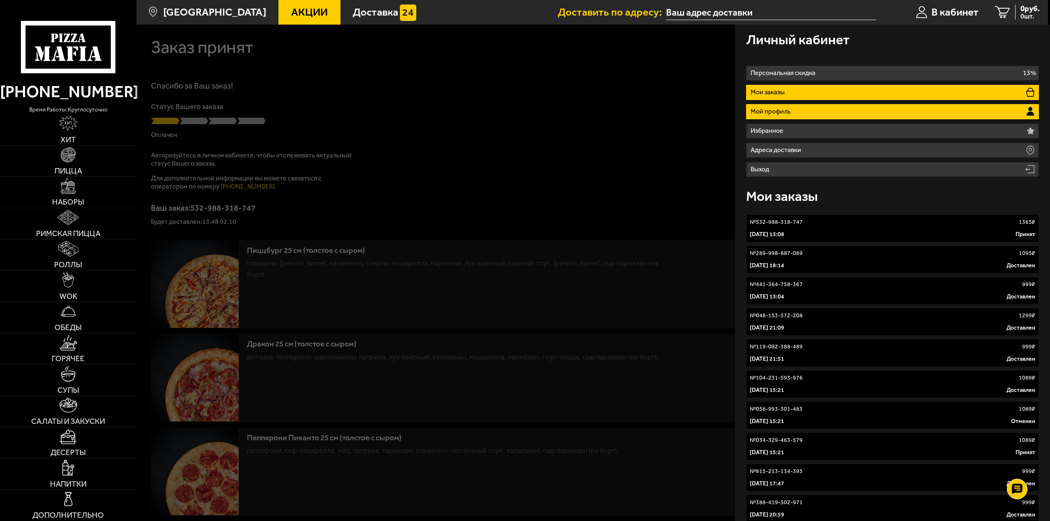
click at [800, 116] on li "Мой профиль" at bounding box center [892, 111] width 293 height 15
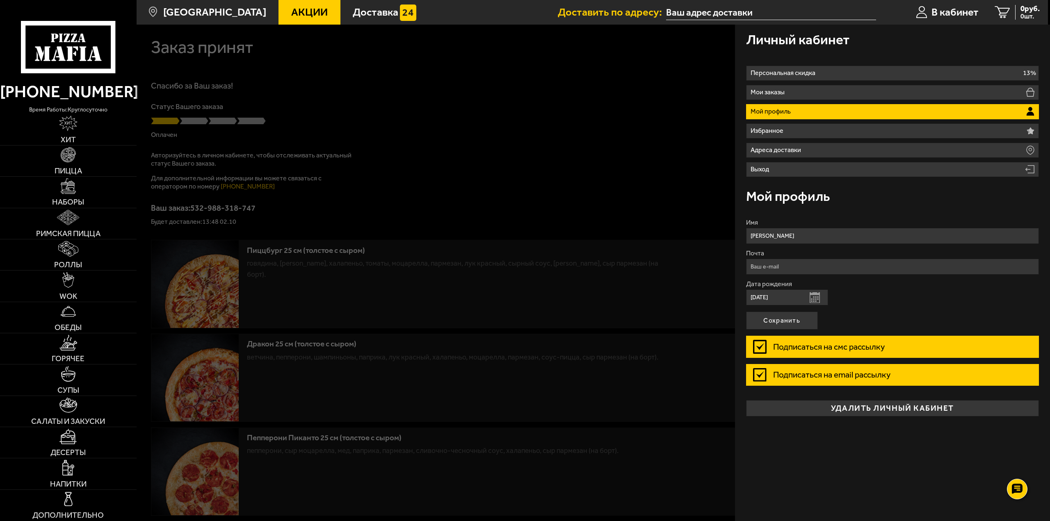
click at [831, 347] on label "Подписаться на смс рассылку" at bounding box center [892, 347] width 293 height 22
click at [0, 0] on input "Подписаться на смс рассылку" at bounding box center [0, 0] width 0 height 0
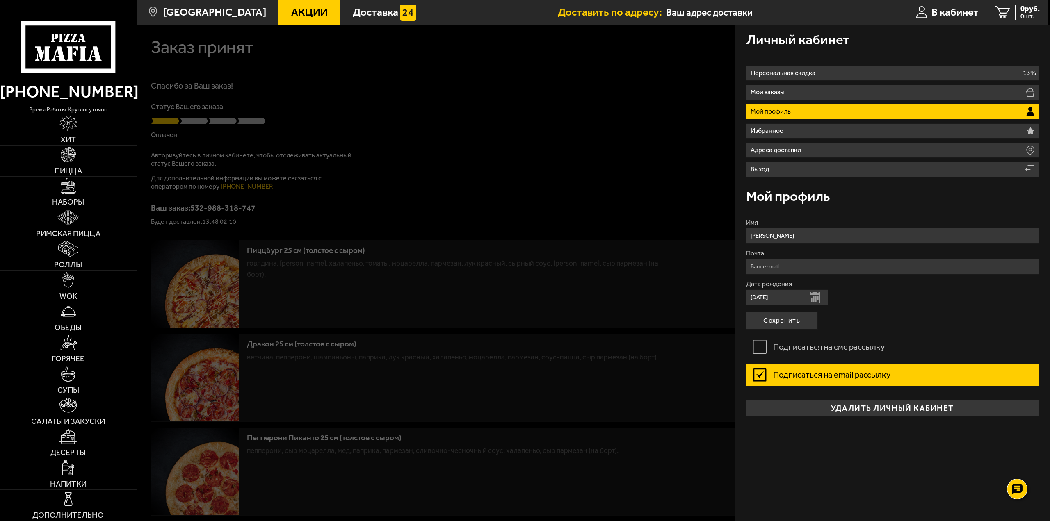
click at [828, 370] on label "Подписаться на email рассылку" at bounding box center [892, 375] width 293 height 22
click at [0, 0] on input "Подписаться на email рассылку" at bounding box center [0, 0] width 0 height 0
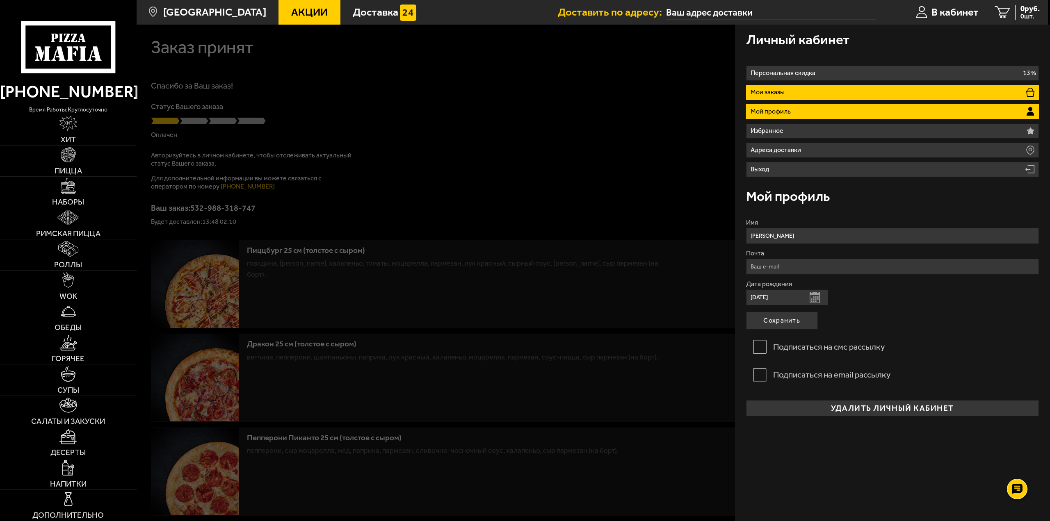
click at [821, 92] on li "Мои заказы" at bounding box center [892, 92] width 293 height 15
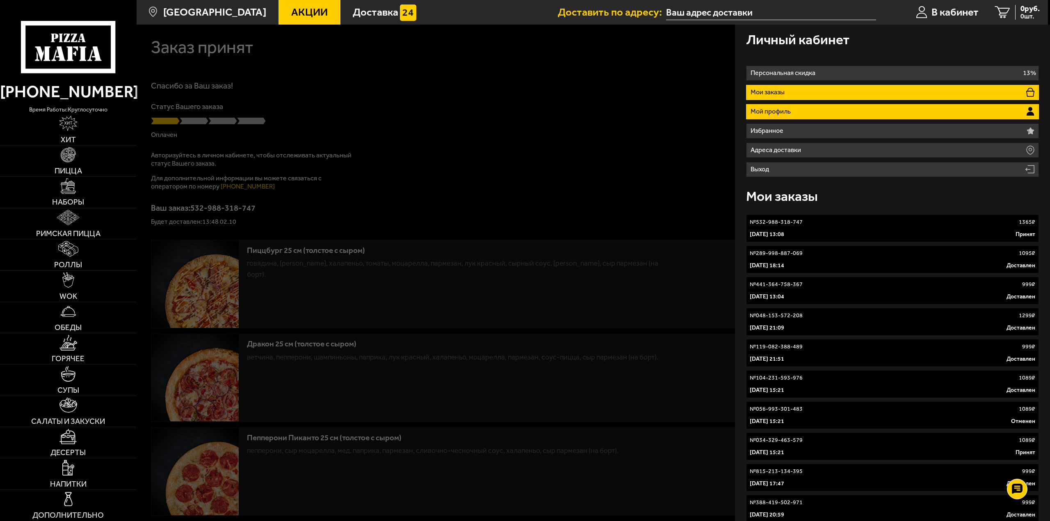
click at [817, 112] on li "Мой профиль" at bounding box center [892, 111] width 293 height 15
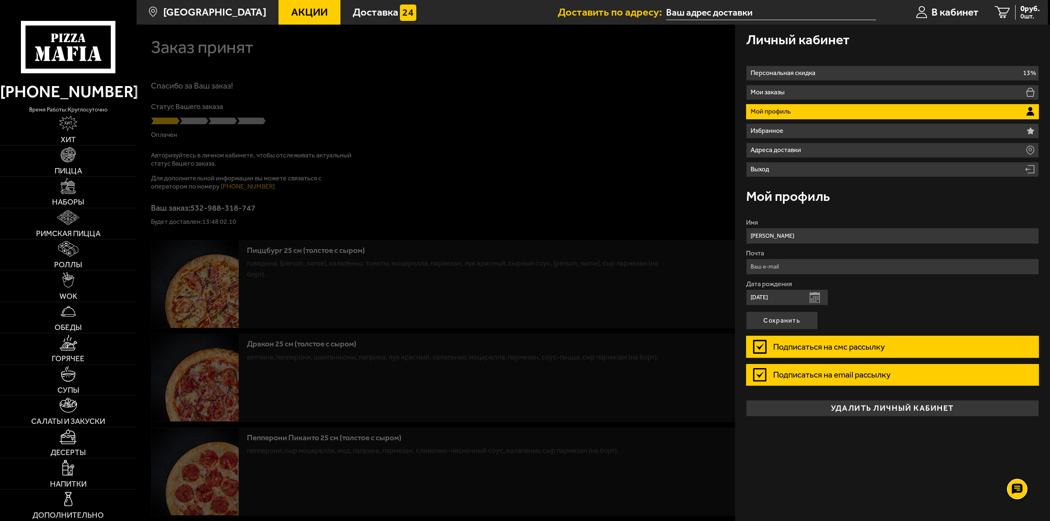
click at [762, 352] on label "Подписаться на смс рассылку" at bounding box center [892, 347] width 293 height 22
click at [0, 0] on input "Подписаться на смс рассылку" at bounding box center [0, 0] width 0 height 0
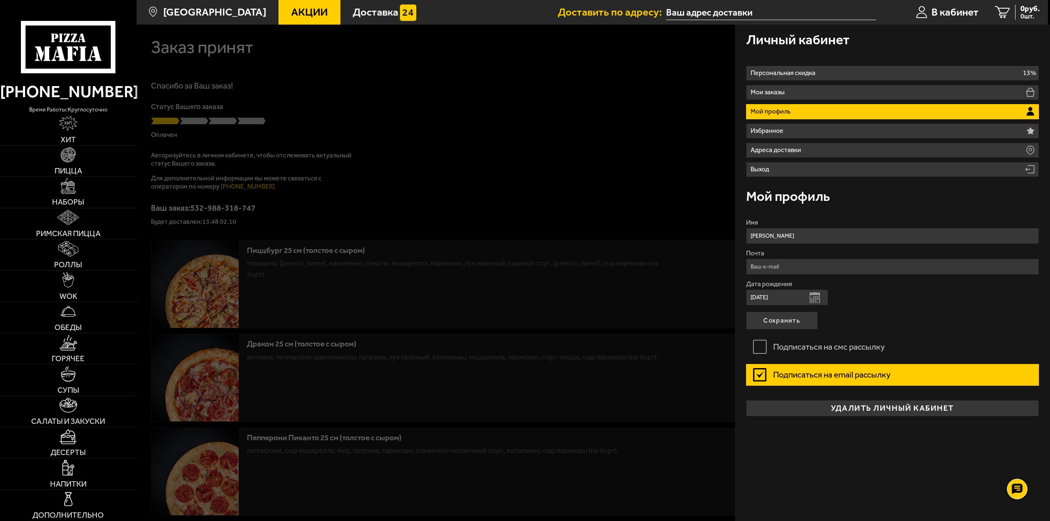
click at [759, 376] on label "Подписаться на email рассылку" at bounding box center [892, 375] width 293 height 22
click at [0, 0] on input "Подписаться на email рассылку" at bounding box center [0, 0] width 0 height 0
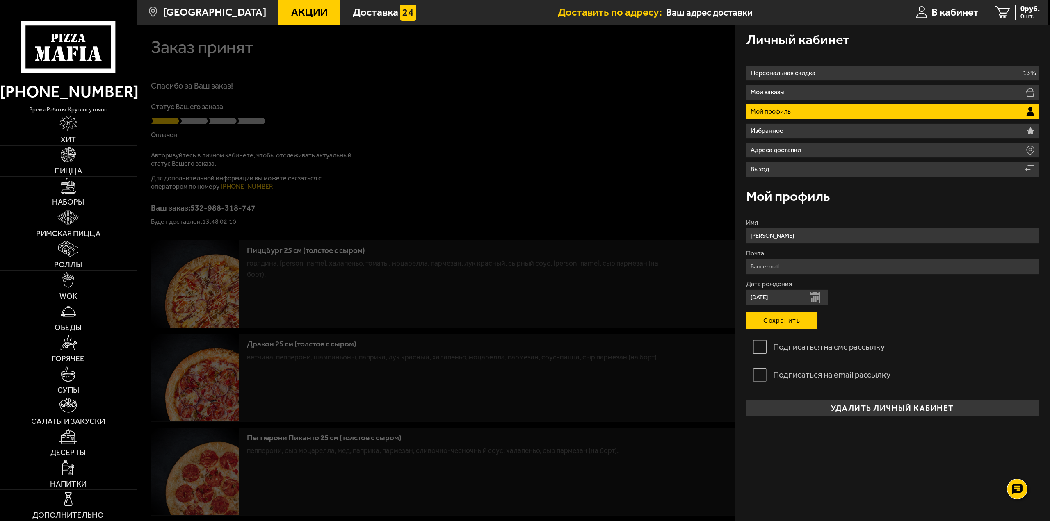
click at [778, 315] on button "Сохранить" at bounding box center [782, 321] width 72 height 18
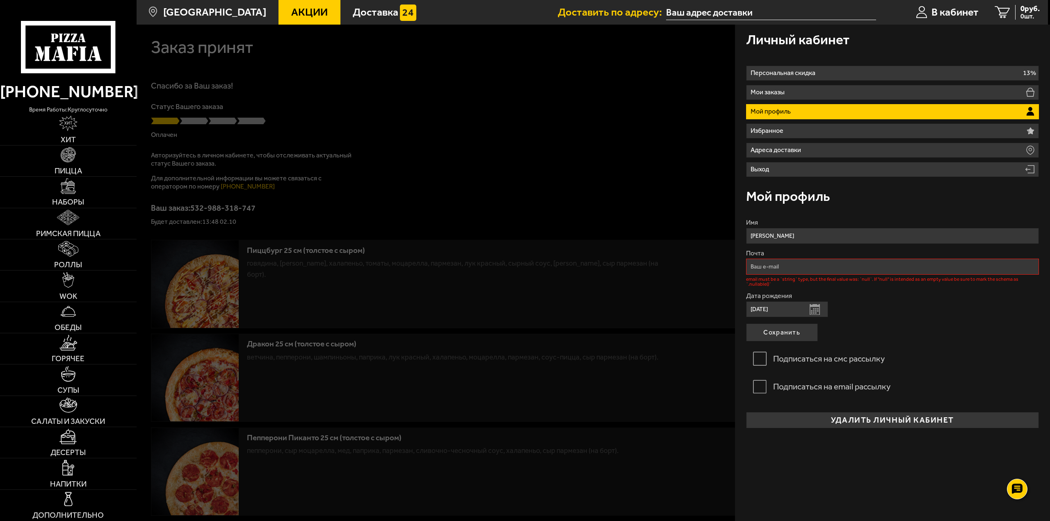
click at [784, 265] on input "Почта" at bounding box center [892, 267] width 293 height 16
type input "andreevi.offic@gmail.com"
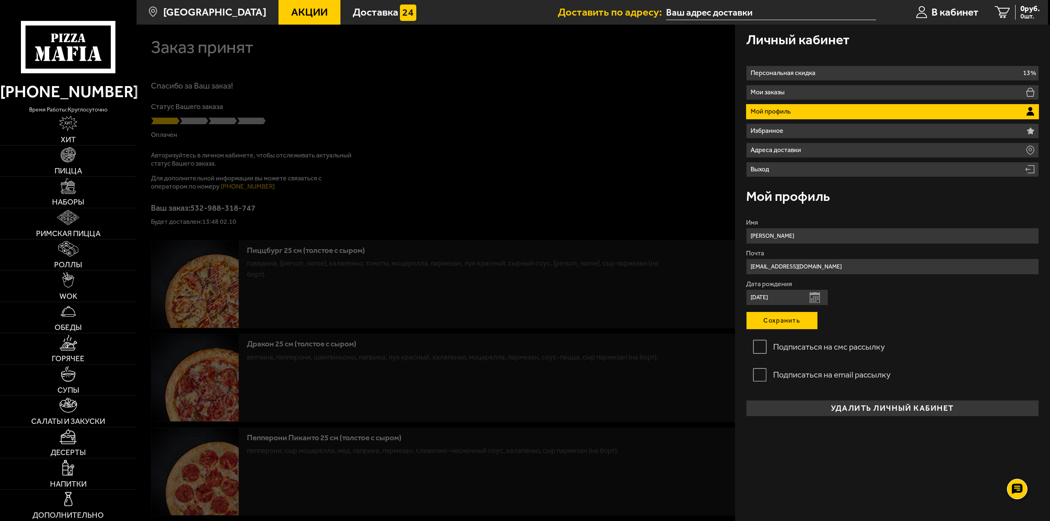
click at [782, 321] on button "Сохранить" at bounding box center [782, 321] width 72 height 18
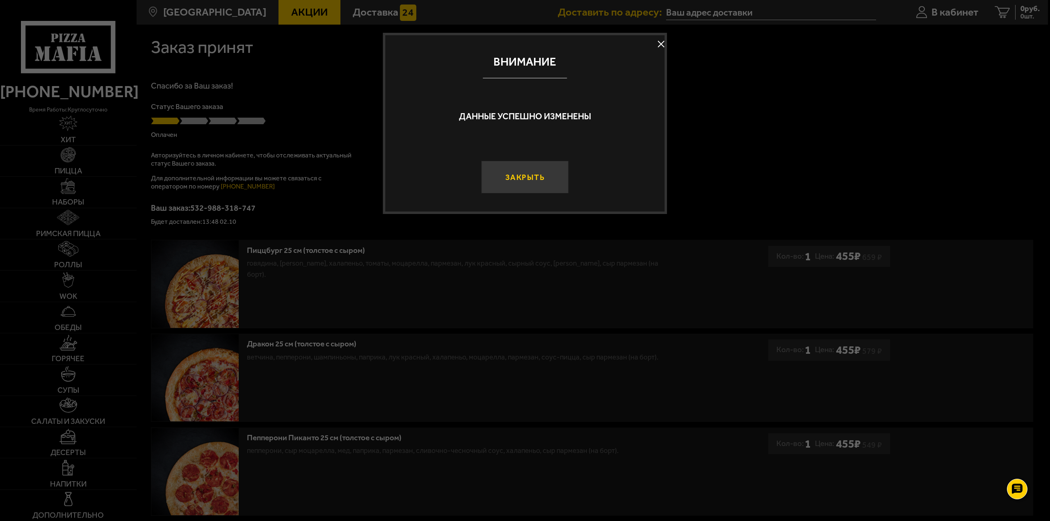
click at [551, 176] on button "Закрыть" at bounding box center [524, 177] width 87 height 33
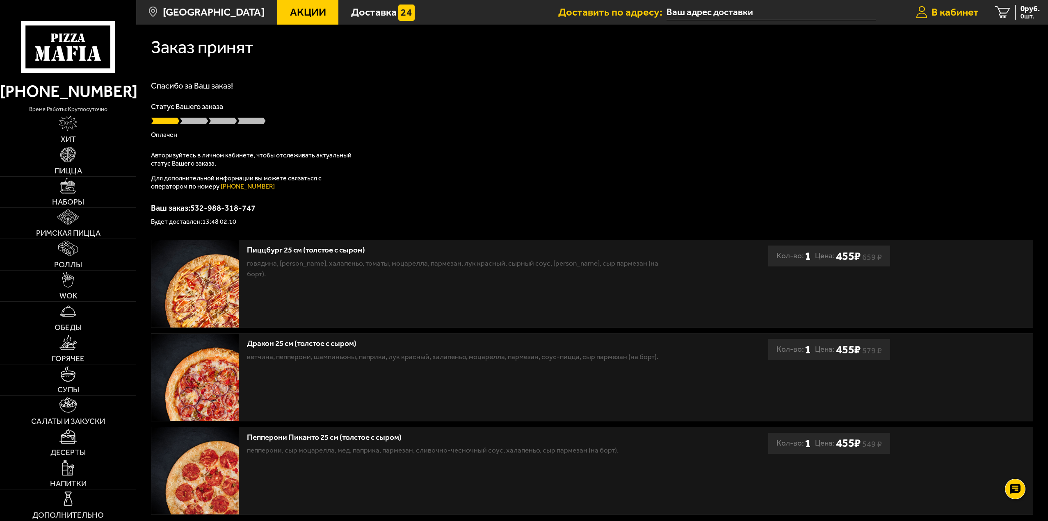
click at [954, 10] on span "В кабинет" at bounding box center [955, 12] width 47 height 11
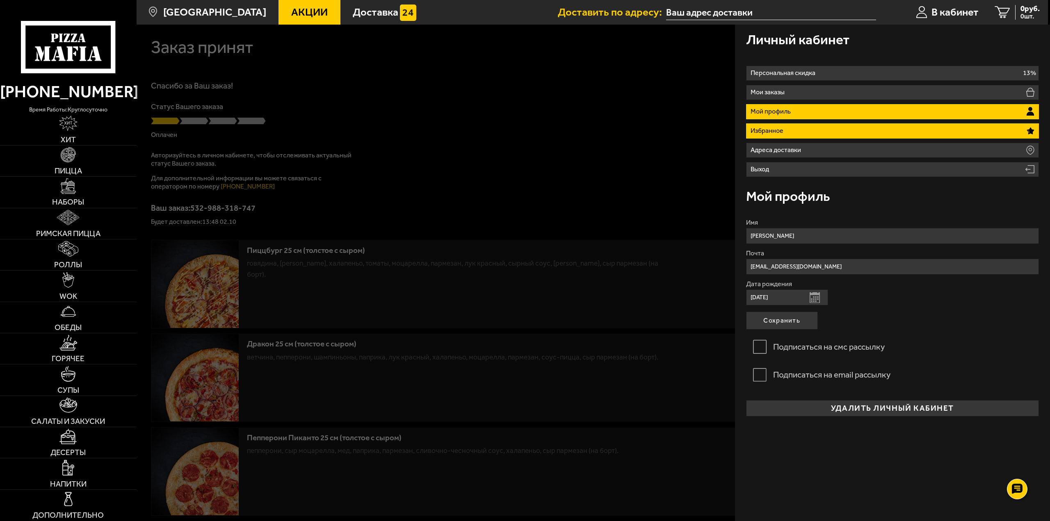
click at [807, 132] on li "Избранное" at bounding box center [892, 130] width 293 height 15
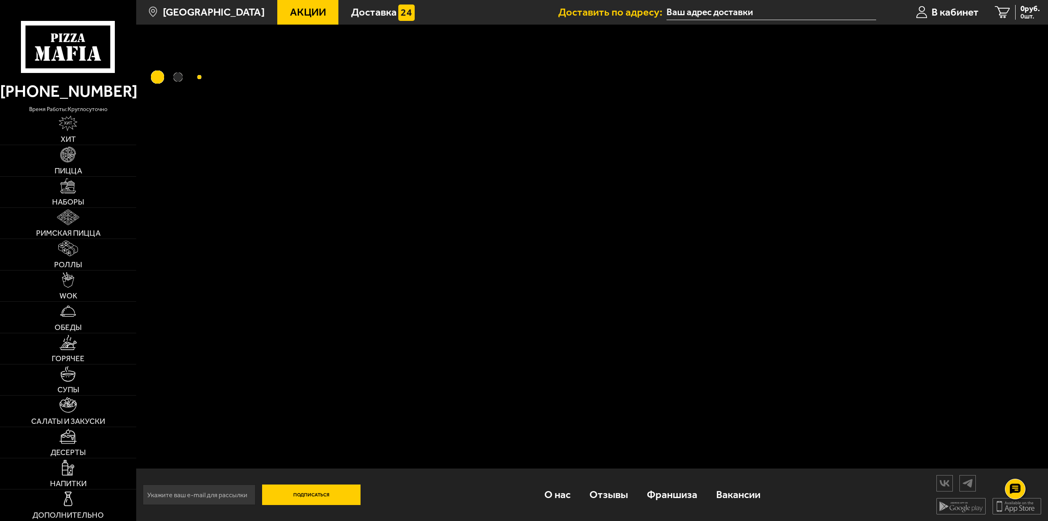
scroll to position [0, 0]
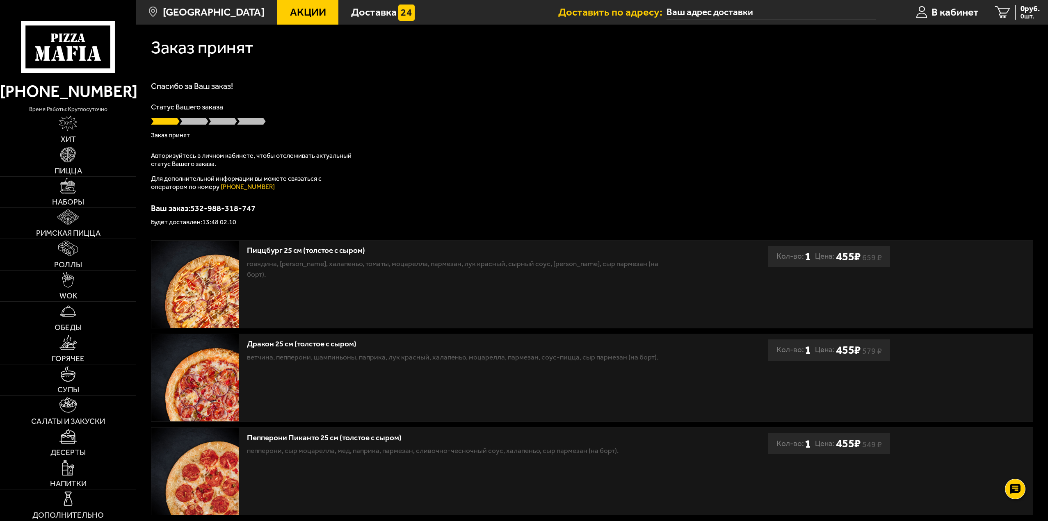
click at [82, 47] on use at bounding box center [82, 53] width 7 height 14
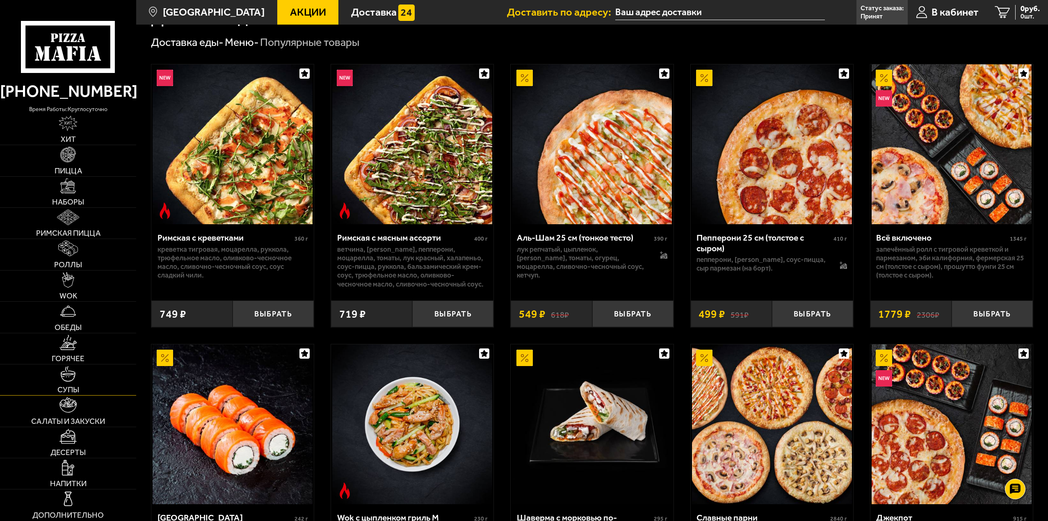
scroll to position [287, 0]
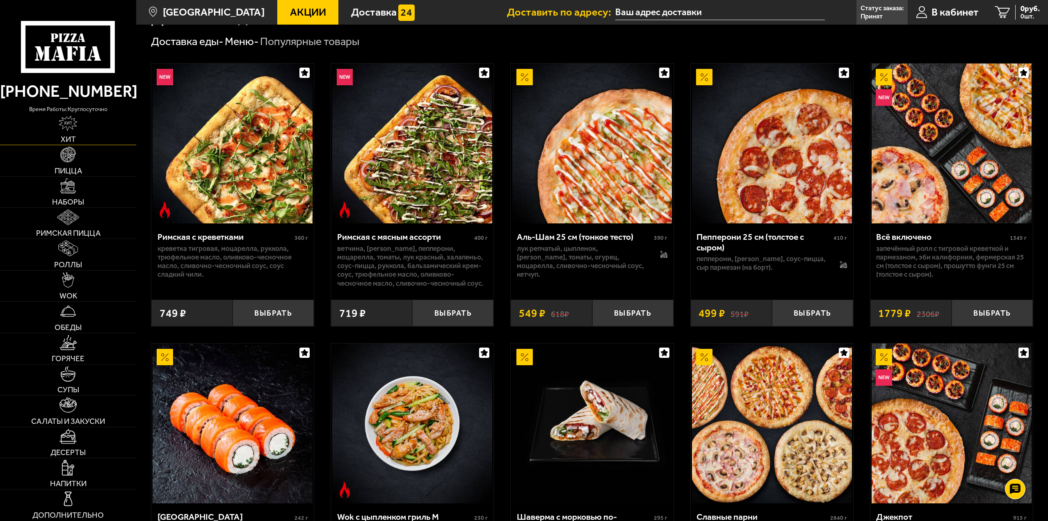
click at [72, 130] on img at bounding box center [68, 124] width 18 height 16
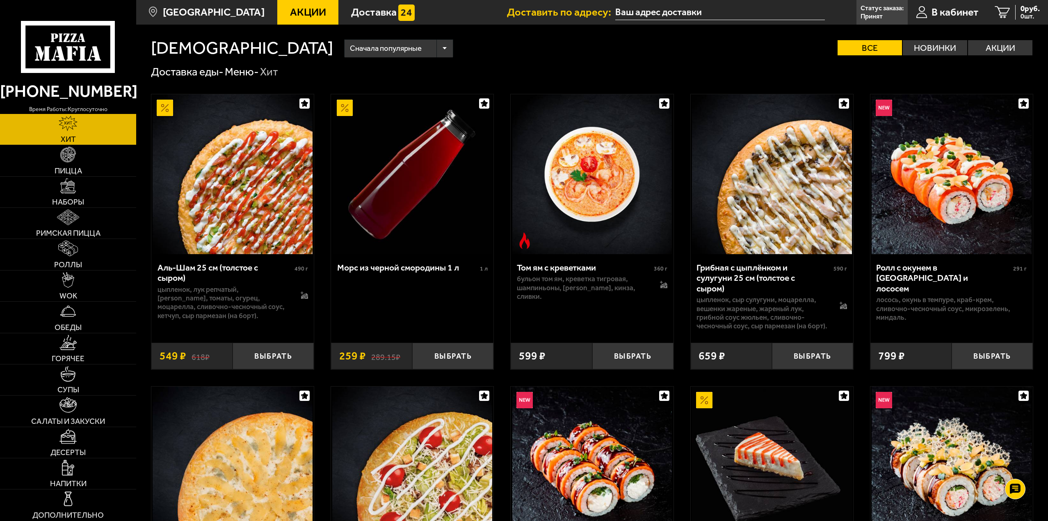
click at [290, 11] on span "Акции" at bounding box center [308, 12] width 36 height 11
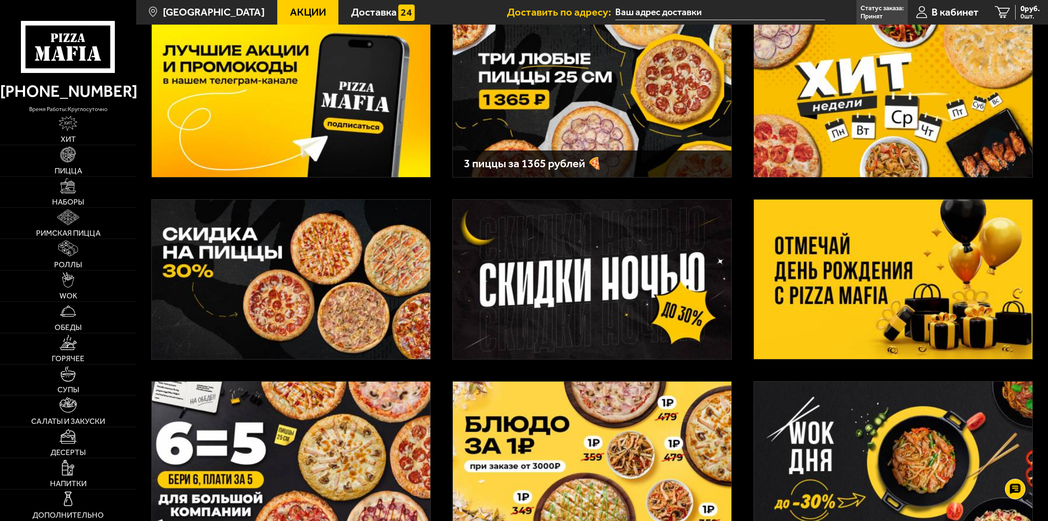
scroll to position [82, 0]
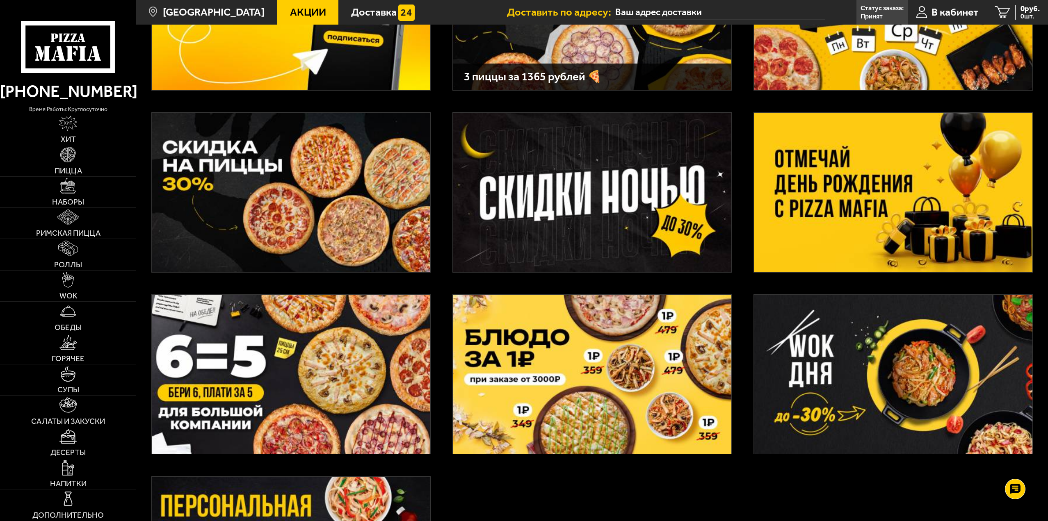
click at [540, 213] on img at bounding box center [592, 193] width 279 height 160
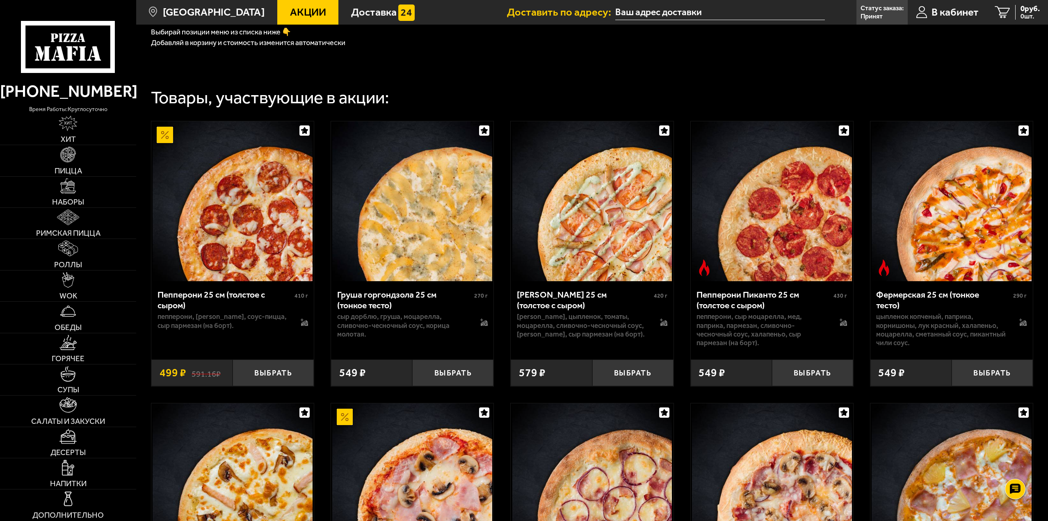
scroll to position [246, 0]
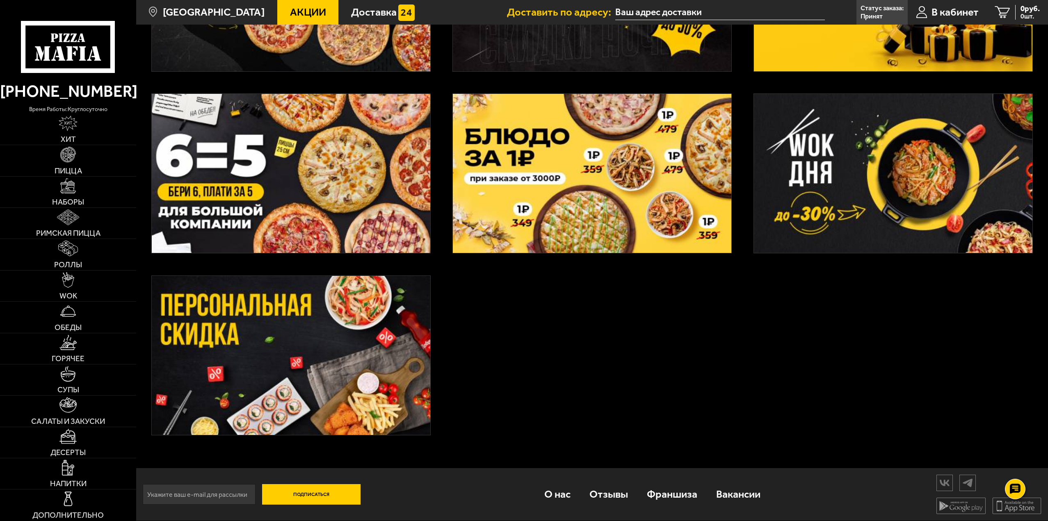
scroll to position [164, 0]
click at [323, 359] on img at bounding box center [291, 356] width 279 height 160
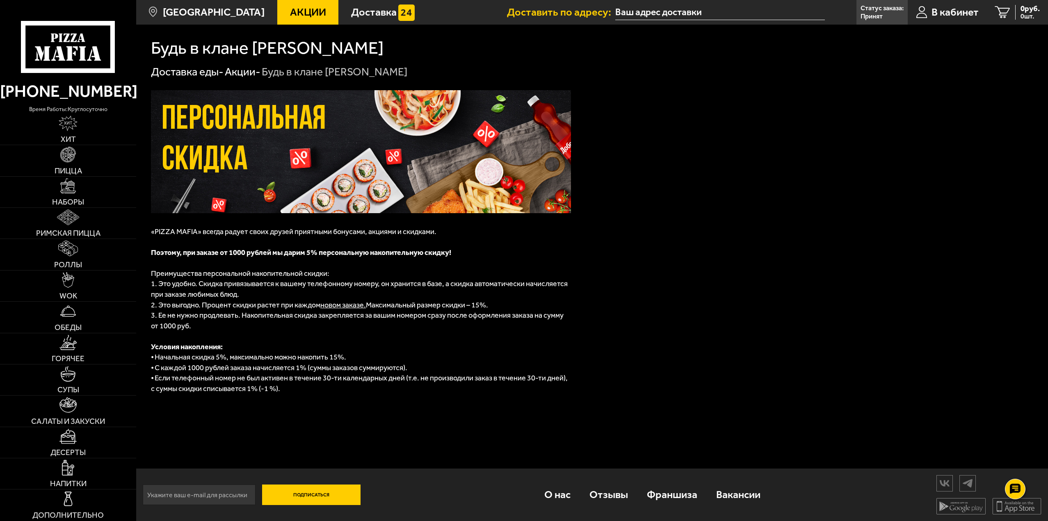
click at [86, 53] on icon at bounding box center [68, 47] width 94 height 52
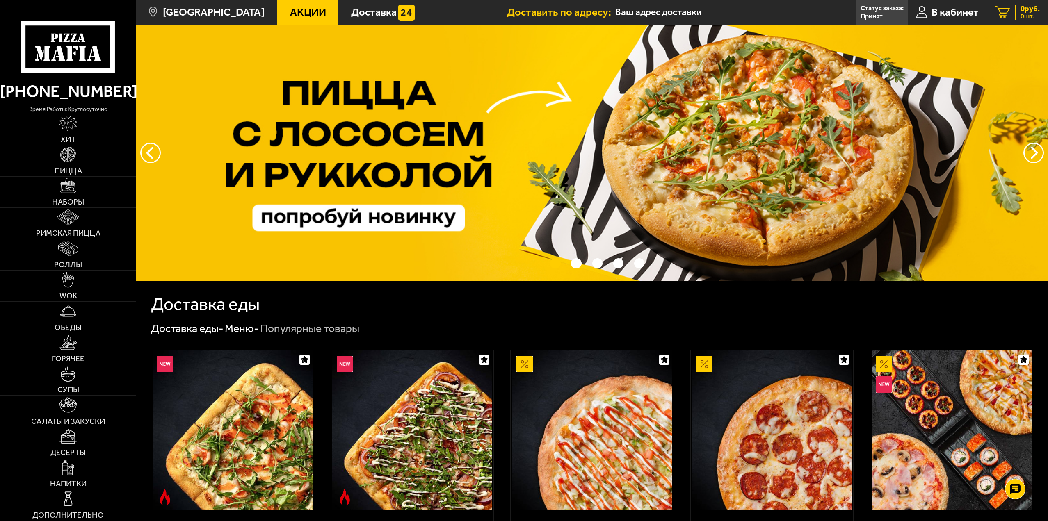
click at [1018, 14] on div "0 руб. 0 шт." at bounding box center [1027, 12] width 25 height 15
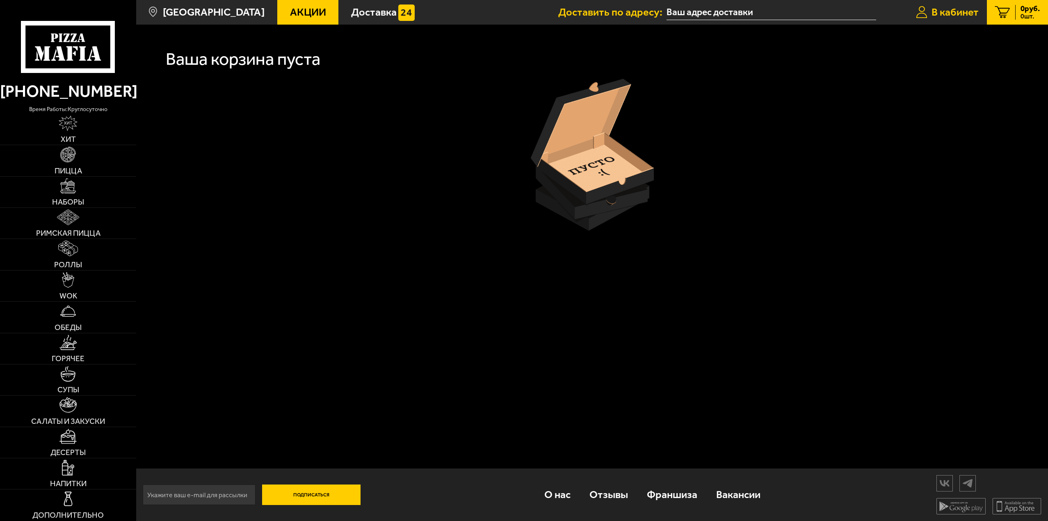
click at [959, 12] on span "В кабинет" at bounding box center [955, 12] width 47 height 11
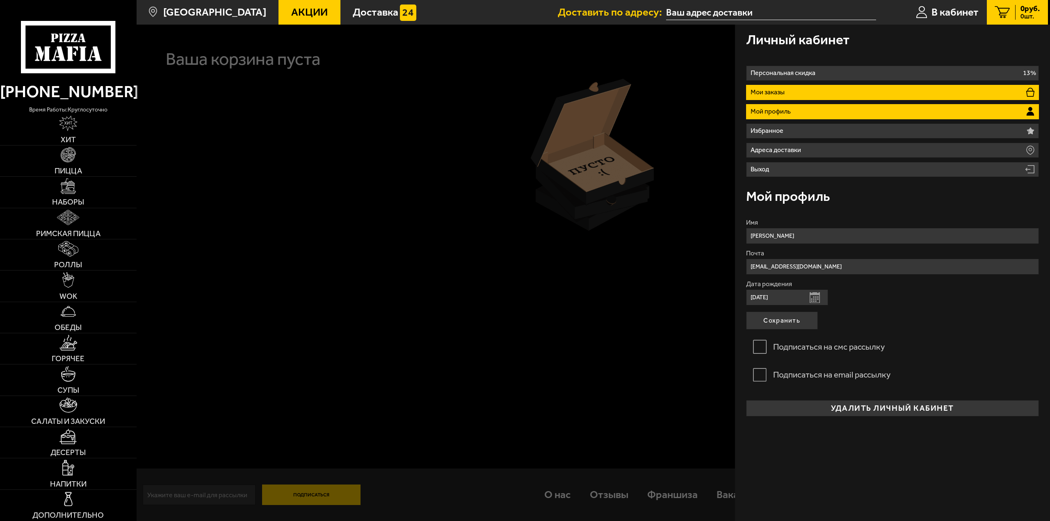
click at [858, 94] on li "Мои заказы" at bounding box center [892, 92] width 293 height 15
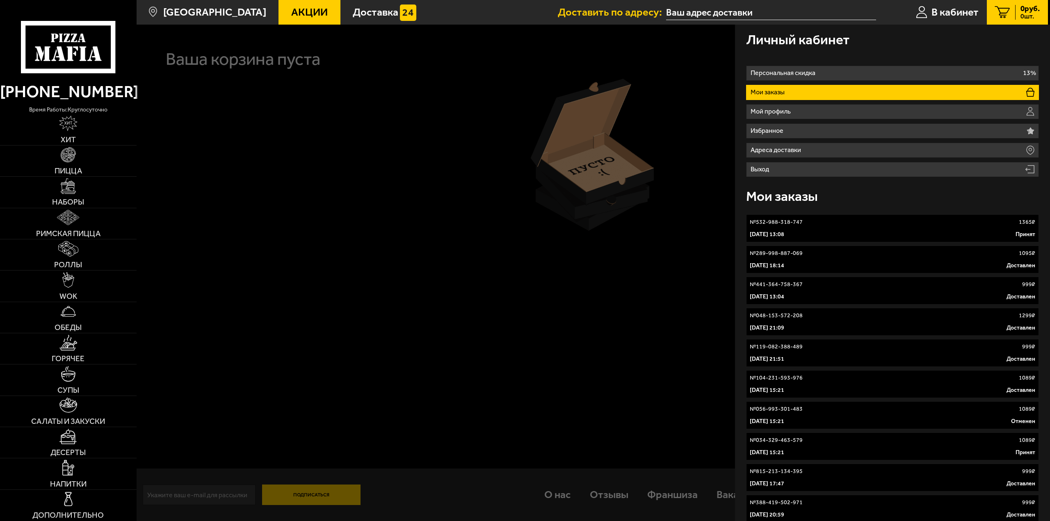
click at [917, 228] on link "№ 532-988-318-747 1365 ₽ 2 октября 2025 г. 13:08 Принят" at bounding box center [892, 229] width 293 height 28
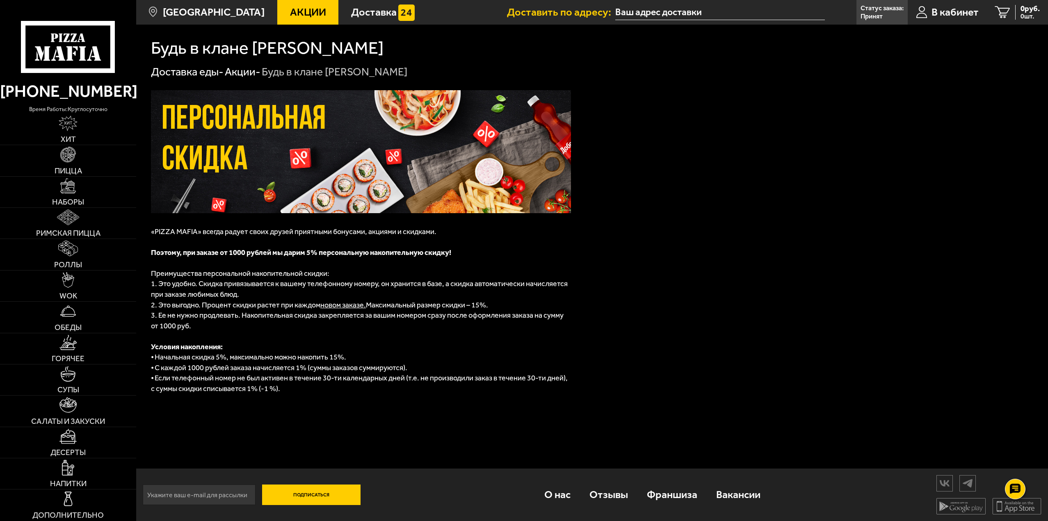
drag, startPoint x: 263, startPoint y: 141, endPoint x: 267, endPoint y: 145, distance: 5.5
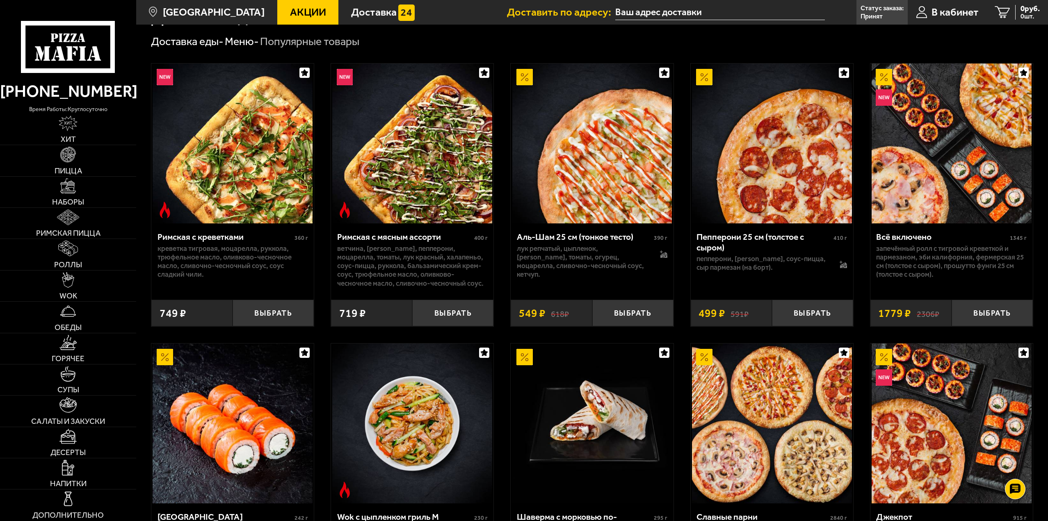
scroll to position [0, 0]
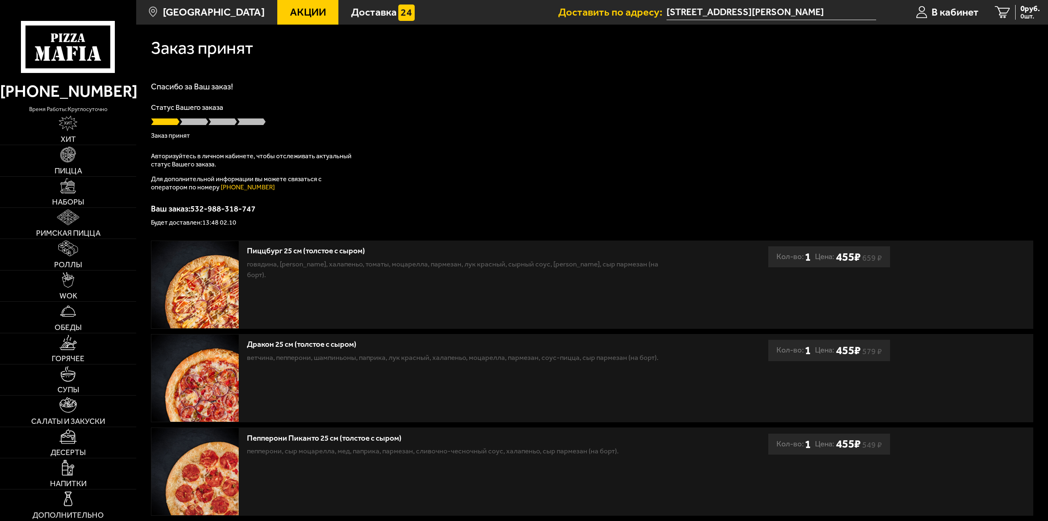
scroll to position [0, 0]
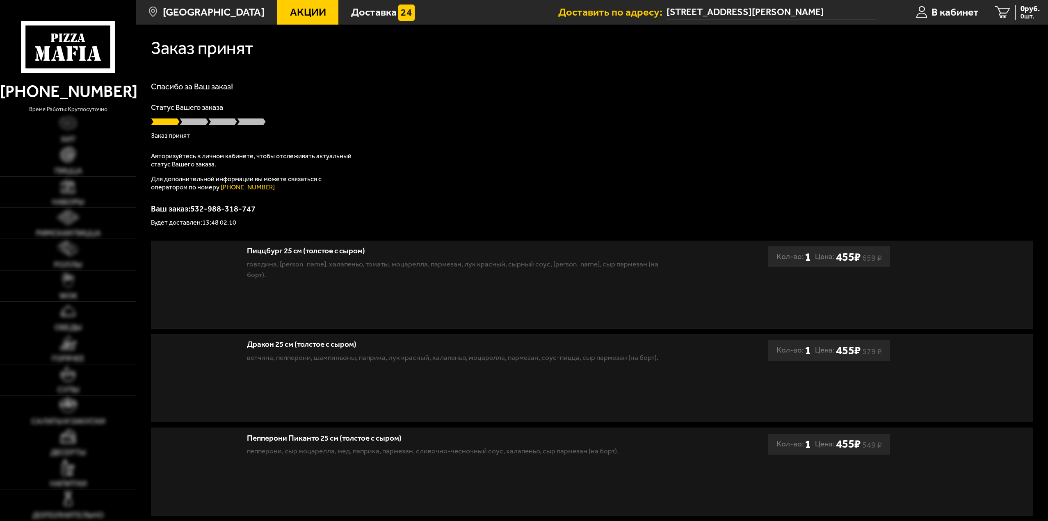
scroll to position [0, 0]
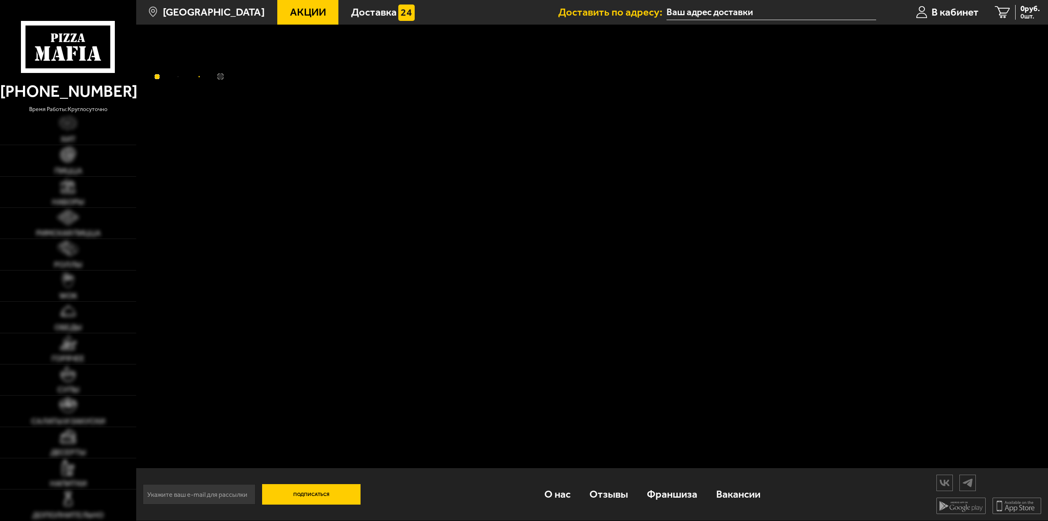
scroll to position [0, 0]
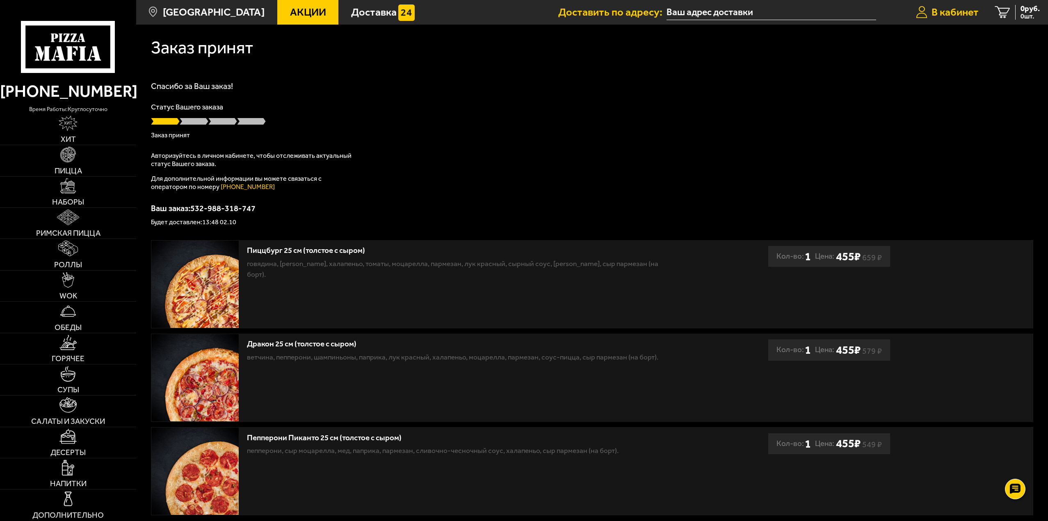
click at [939, 11] on span "В кабинет" at bounding box center [955, 12] width 47 height 11
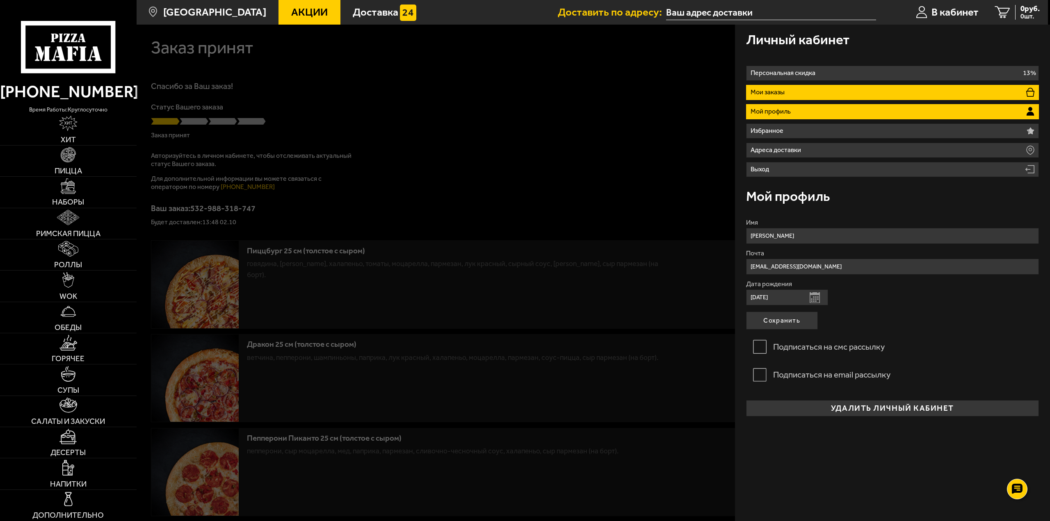
click at [820, 90] on li "Мои заказы" at bounding box center [892, 92] width 293 height 15
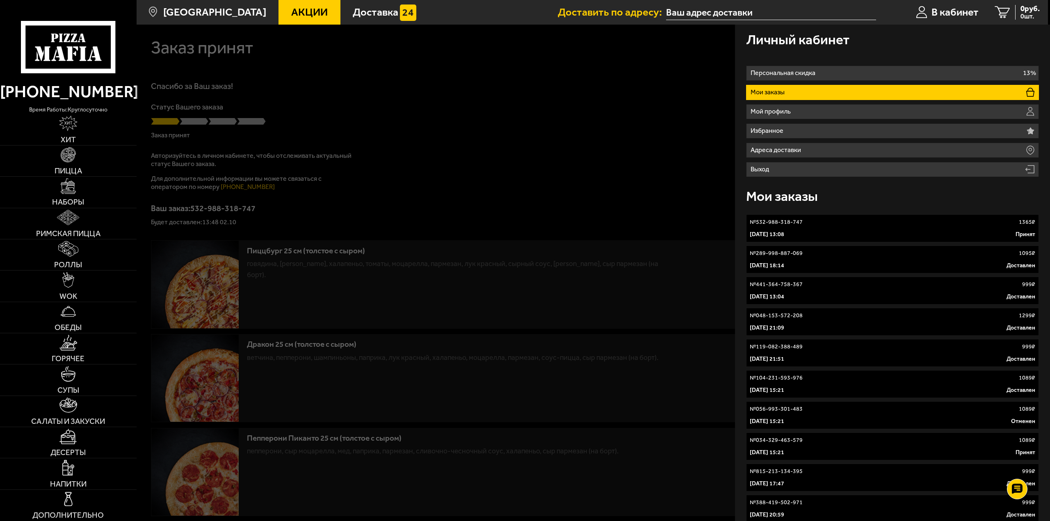
click at [925, 231] on div "2 октября 2025 г. 13:08 Принят" at bounding box center [893, 235] width 286 height 8
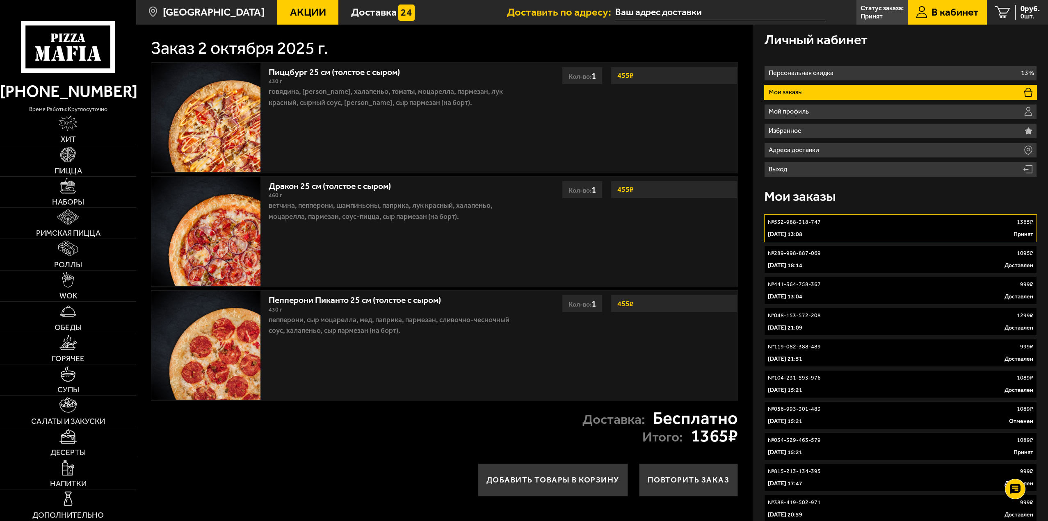
click at [76, 50] on icon at bounding box center [68, 47] width 94 height 52
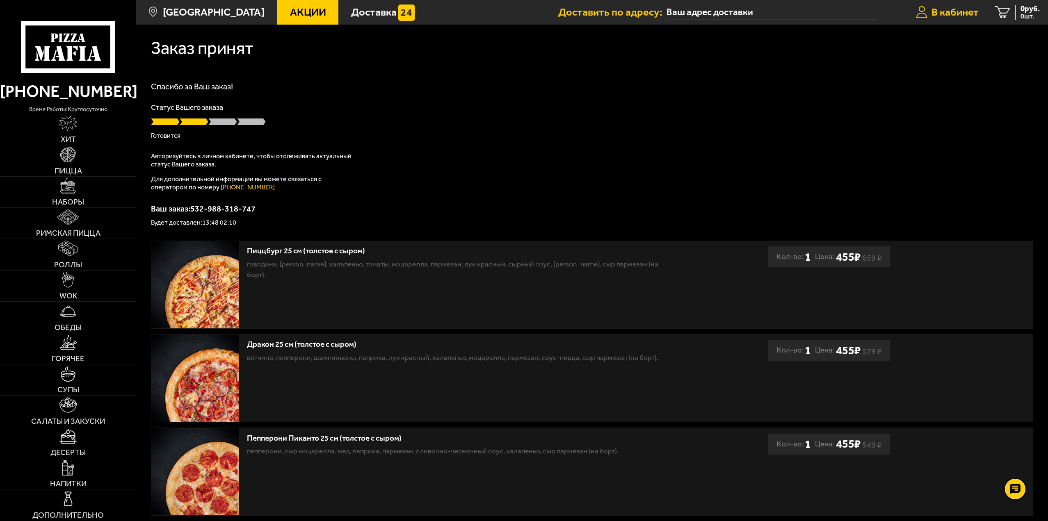
click at [962, 18] on span "В кабинет" at bounding box center [955, 12] width 47 height 11
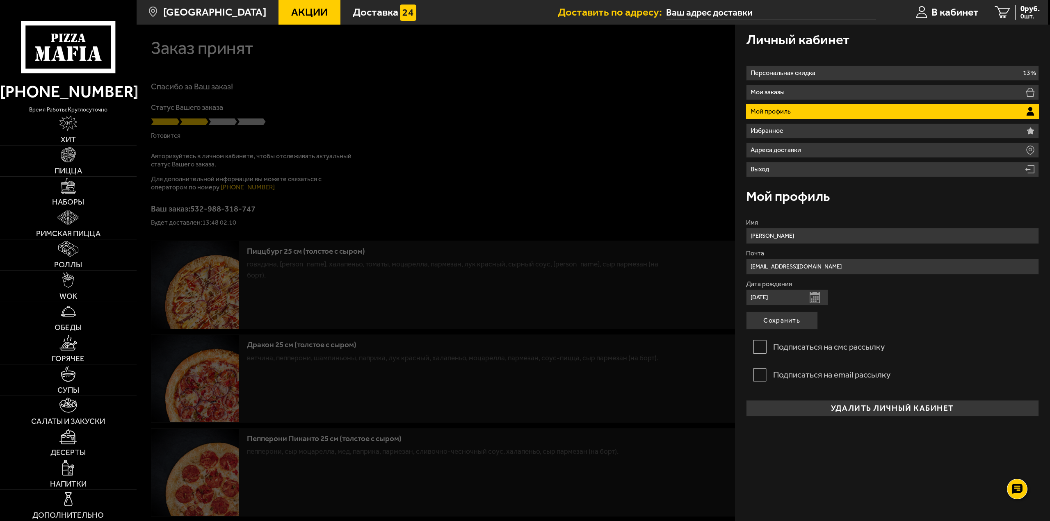
click at [804, 113] on li "Мой профиль" at bounding box center [892, 111] width 293 height 15
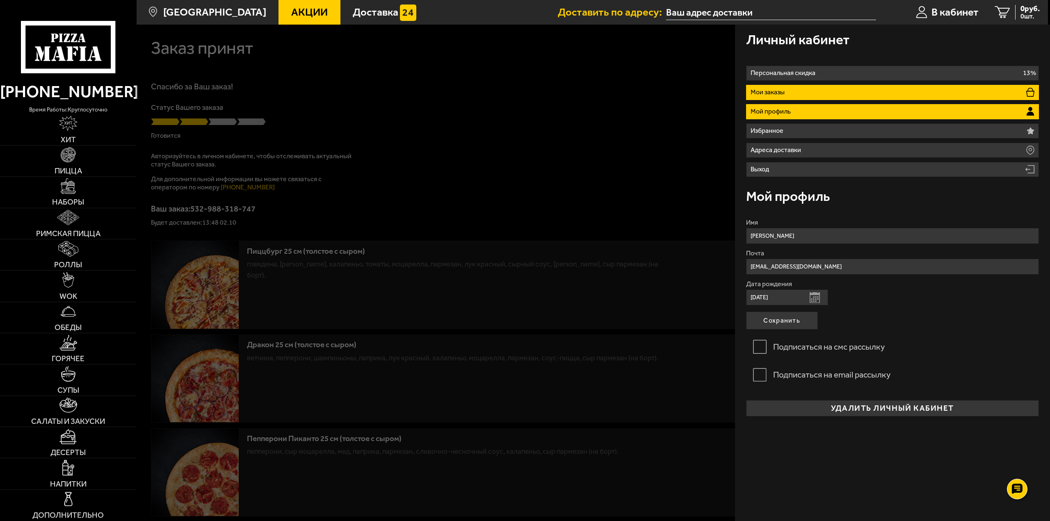
click at [815, 93] on li "Мои заказы" at bounding box center [892, 92] width 293 height 15
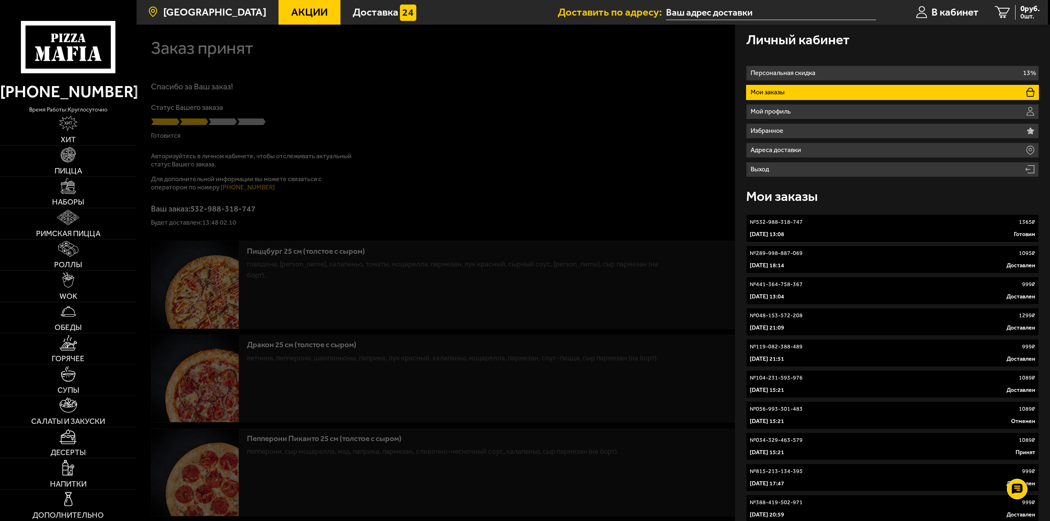
click at [185, 12] on span "[GEOGRAPHIC_DATA]" at bounding box center [214, 12] width 103 height 11
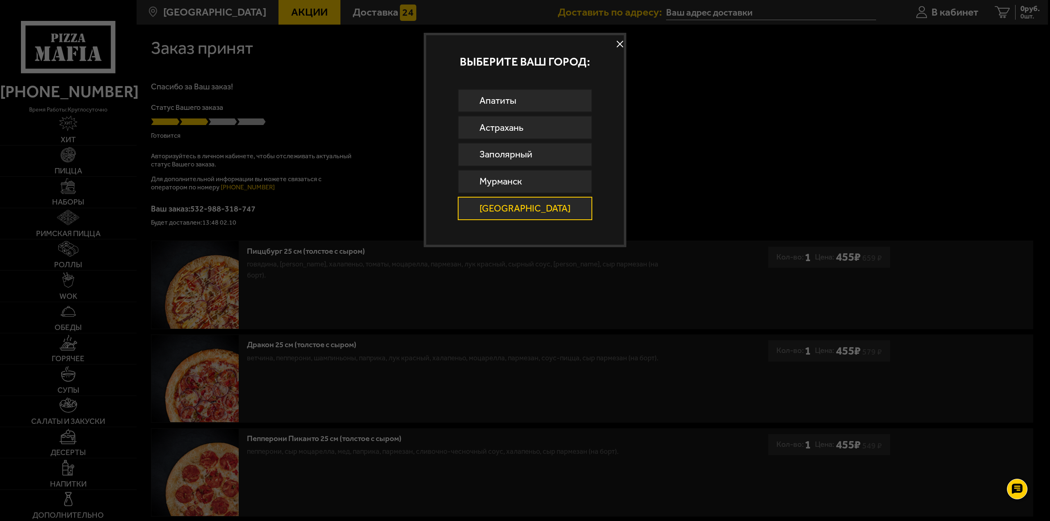
click at [84, 35] on div at bounding box center [525, 260] width 1050 height 521
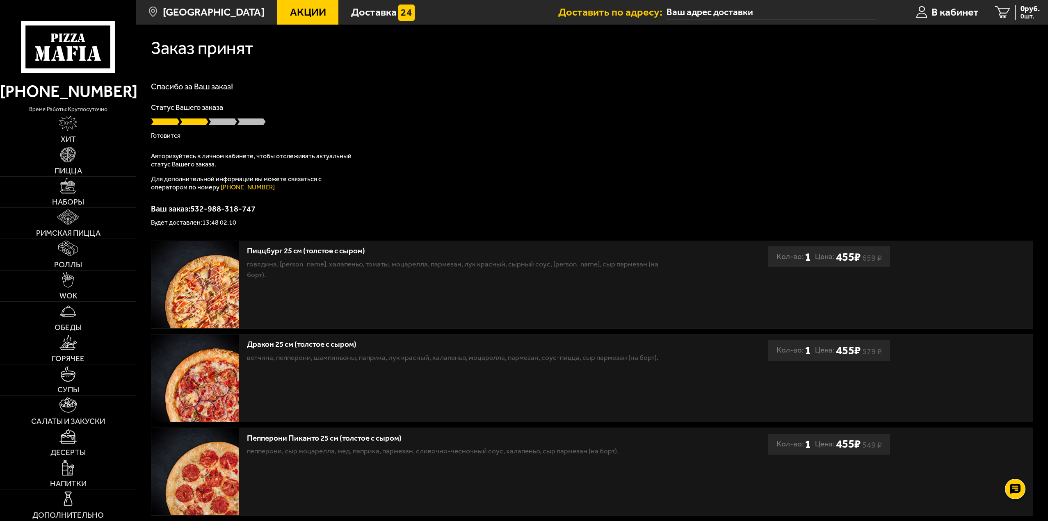
click at [84, 53] on use at bounding box center [82, 53] width 7 height 14
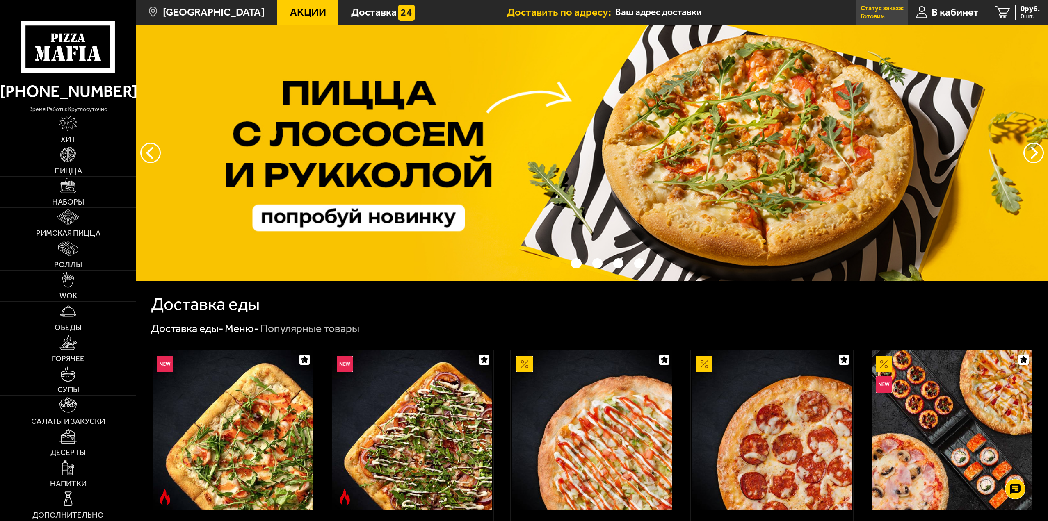
click at [882, 20] on link "Статус заказа: Готовим" at bounding box center [881, 12] width 51 height 25
